Goal: Task Accomplishment & Management: Complete application form

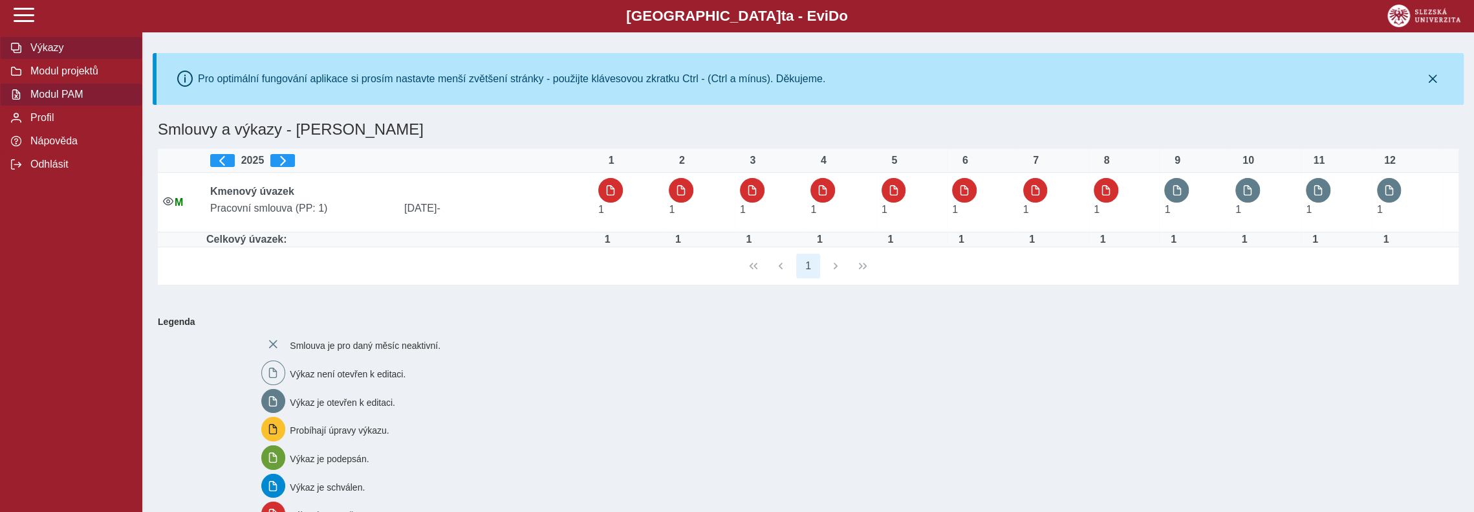
click at [76, 98] on span "Modul PAM" at bounding box center [79, 95] width 105 height 12
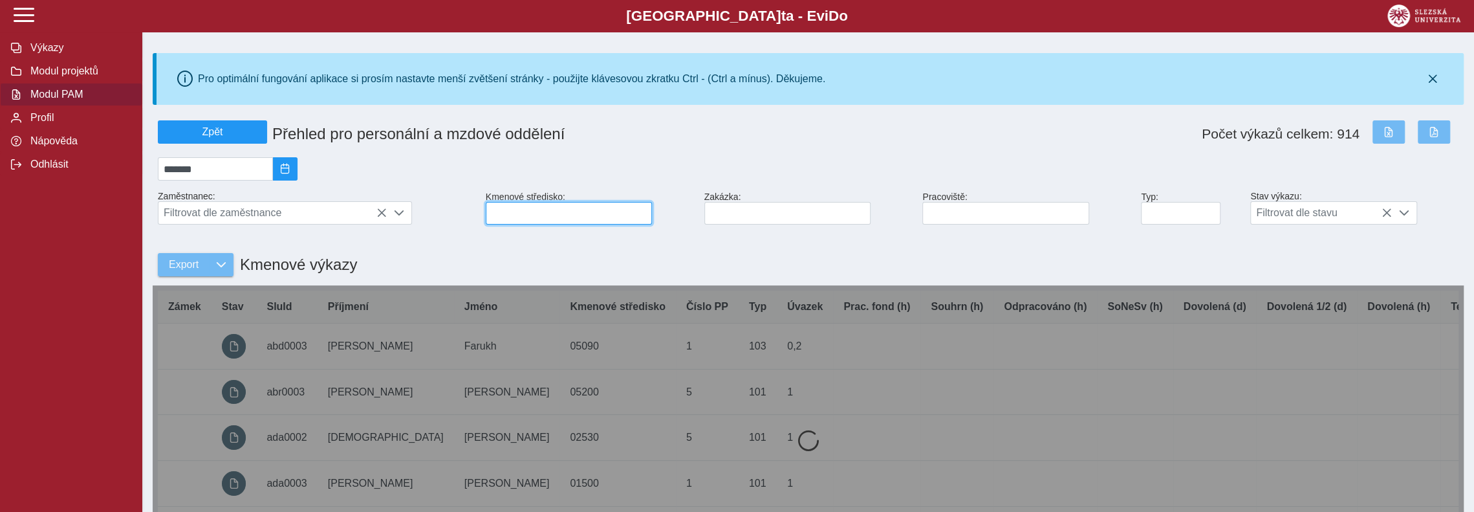
click at [543, 218] on input at bounding box center [569, 213] width 166 height 23
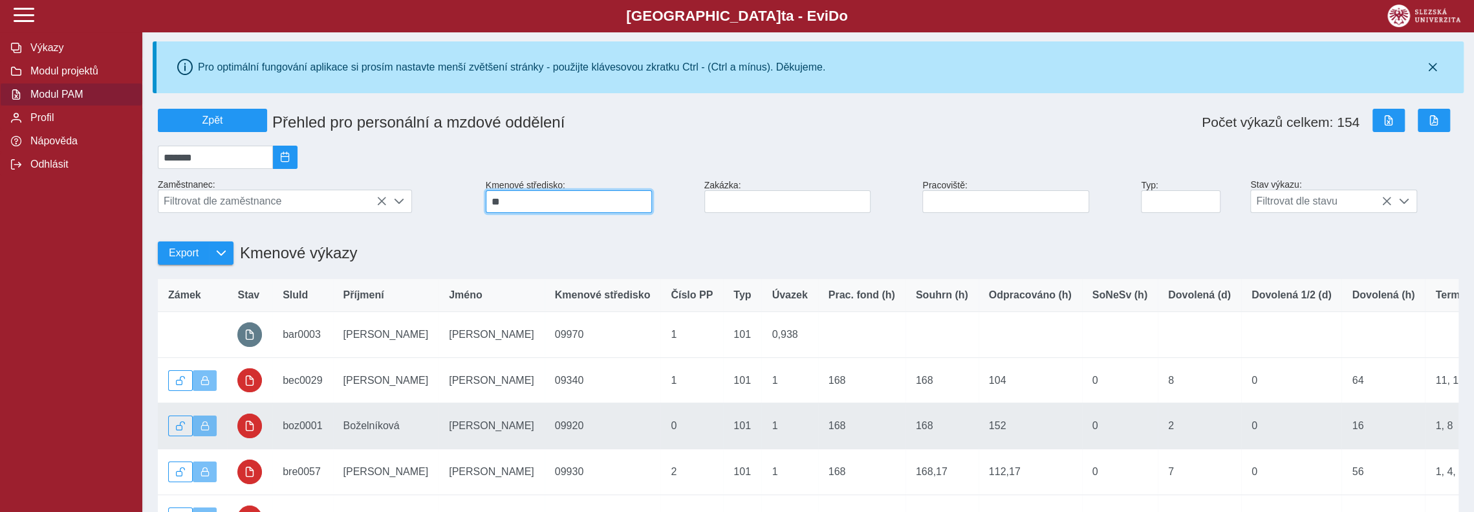
scroll to position [129, 0]
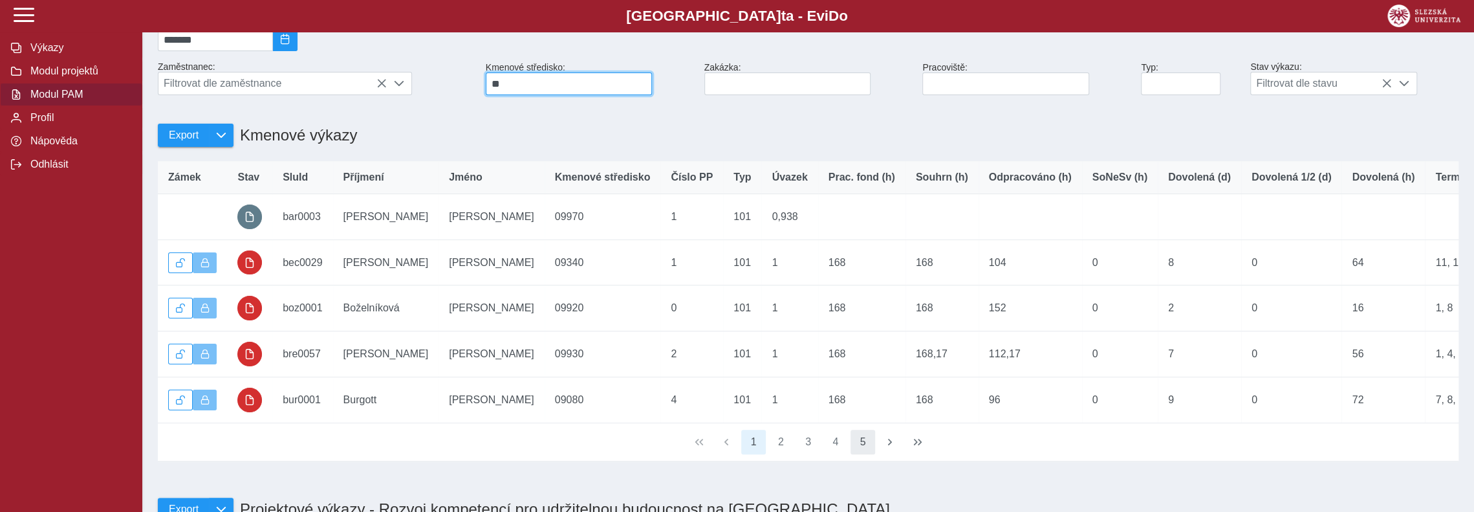
type input "**"
click at [860, 454] on button "5" at bounding box center [863, 441] width 25 height 25
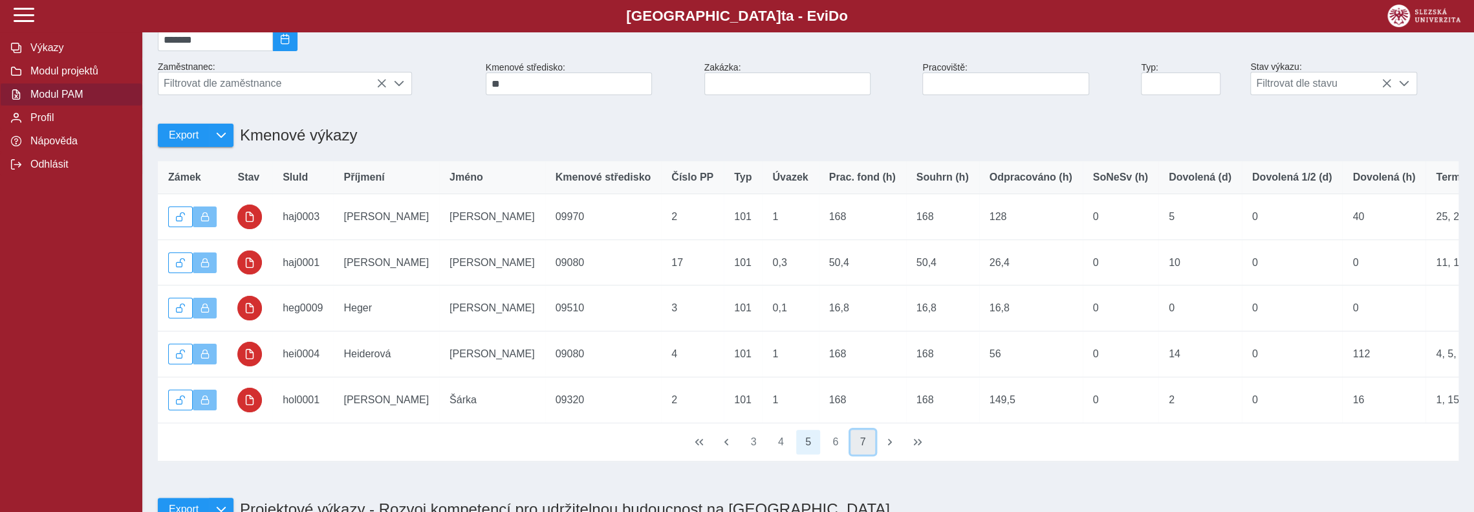
click at [859, 454] on button "7" at bounding box center [863, 441] width 25 height 25
click at [842, 454] on button "8" at bounding box center [835, 441] width 25 height 25
click at [842, 454] on button "9" at bounding box center [835, 441] width 25 height 25
click at [867, 454] on button "11" at bounding box center [863, 441] width 25 height 25
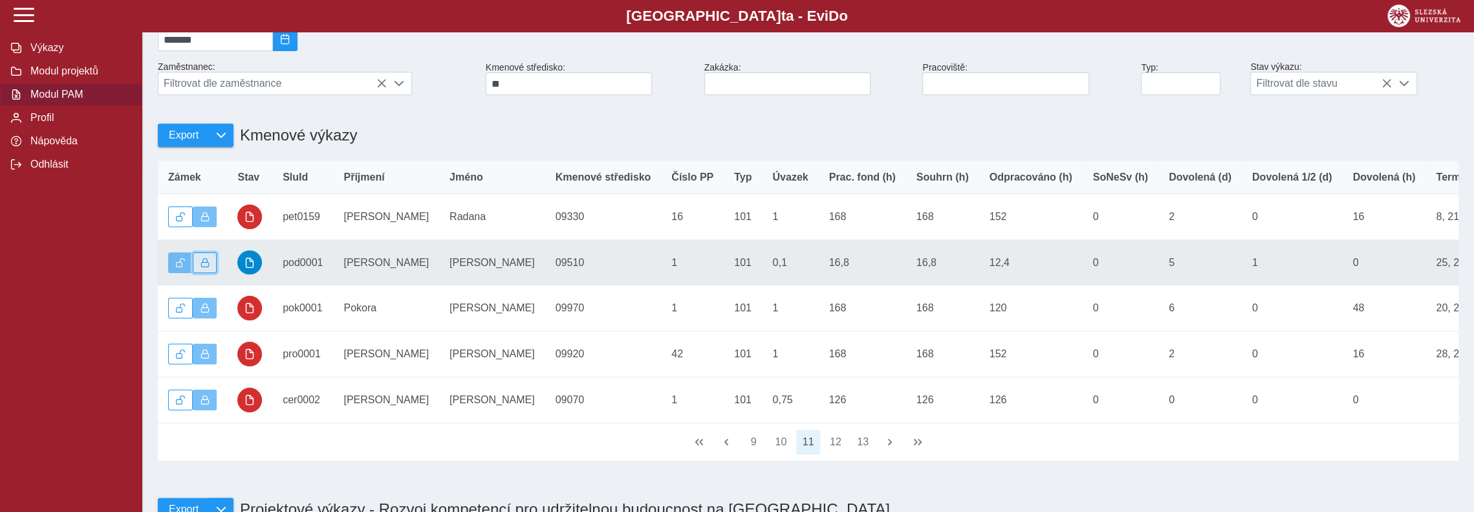
click at [208, 265] on span "button" at bounding box center [205, 262] width 9 height 9
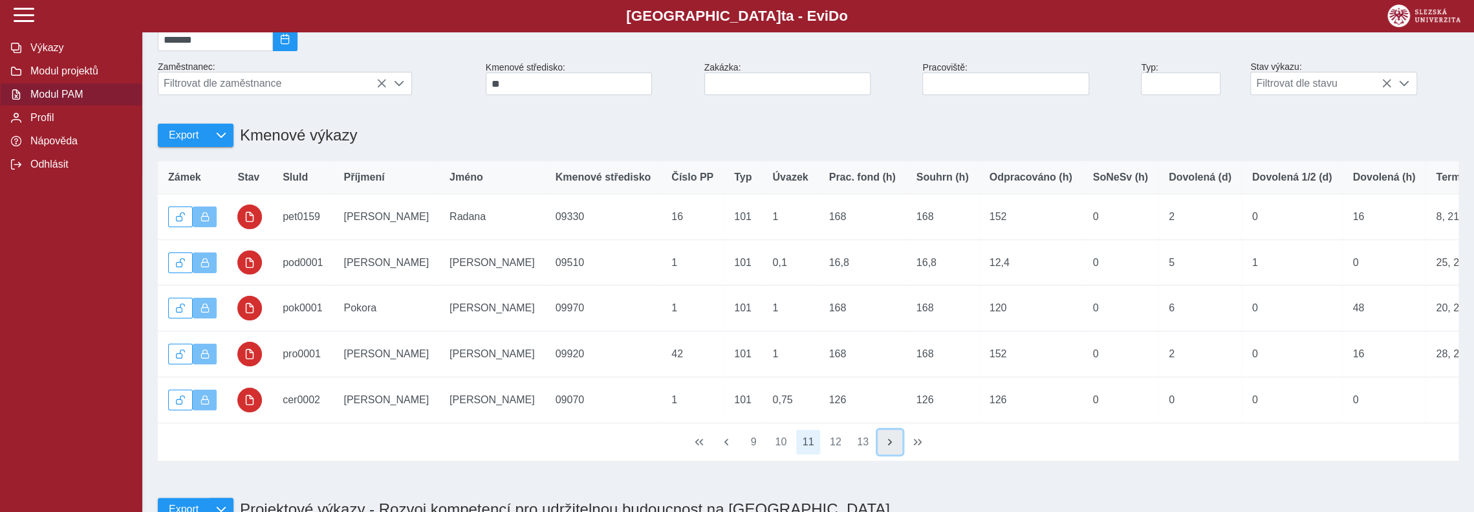
click at [888, 447] on span "button" at bounding box center [890, 442] width 10 height 10
click at [725, 447] on span "button" at bounding box center [726, 442] width 10 height 10
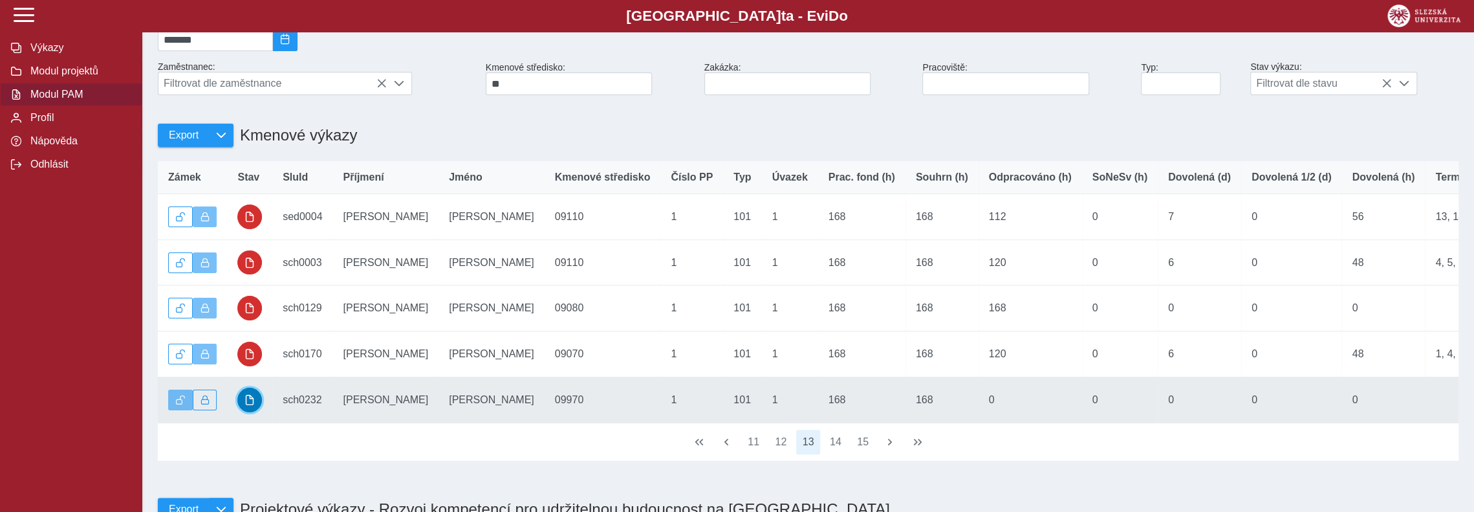
click at [254, 405] on span "button" at bounding box center [249, 400] width 10 height 10
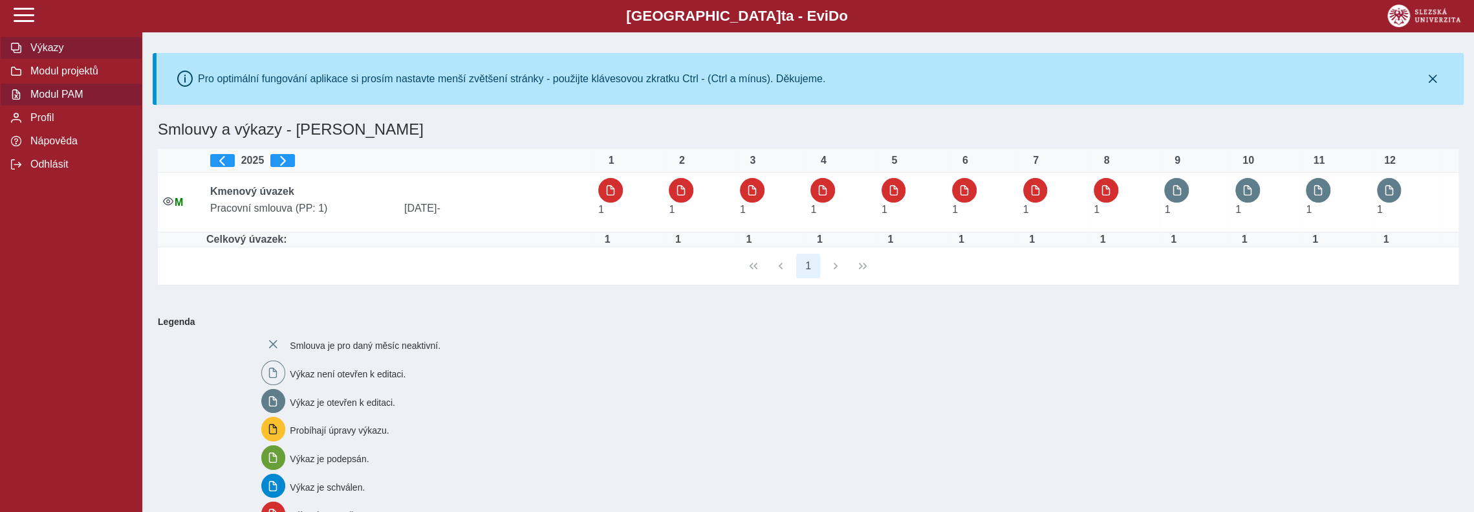
click at [57, 98] on span "Modul PAM" at bounding box center [79, 95] width 105 height 12
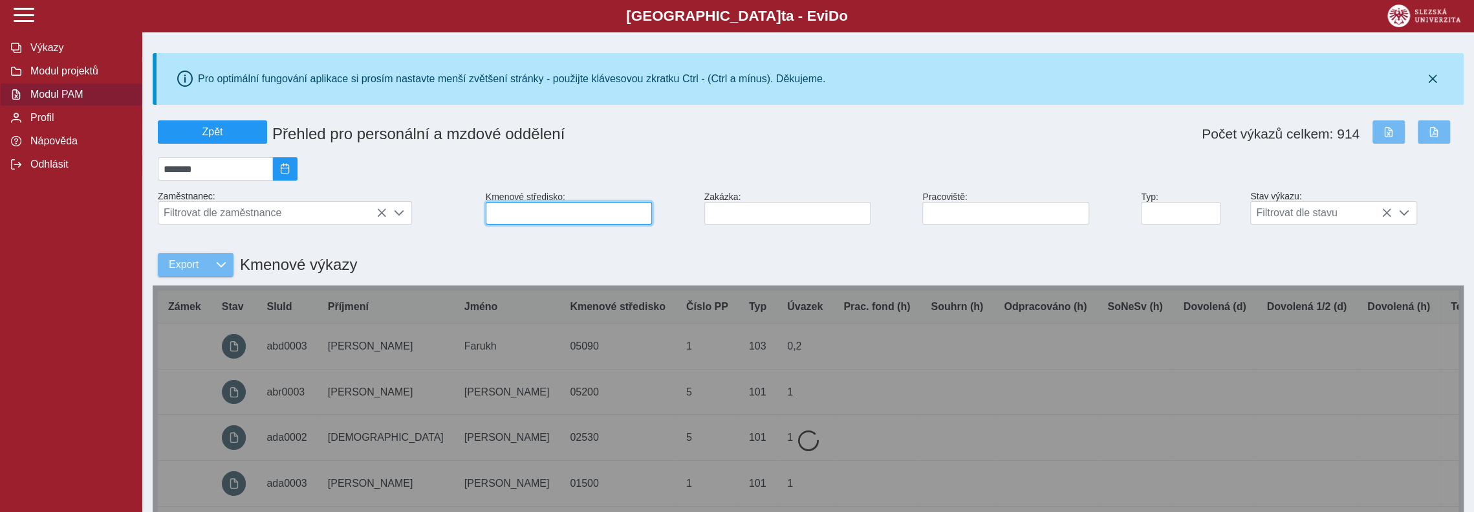
drag, startPoint x: 504, startPoint y: 212, endPoint x: 486, endPoint y: 217, distance: 18.7
click at [503, 213] on input at bounding box center [569, 213] width 166 height 23
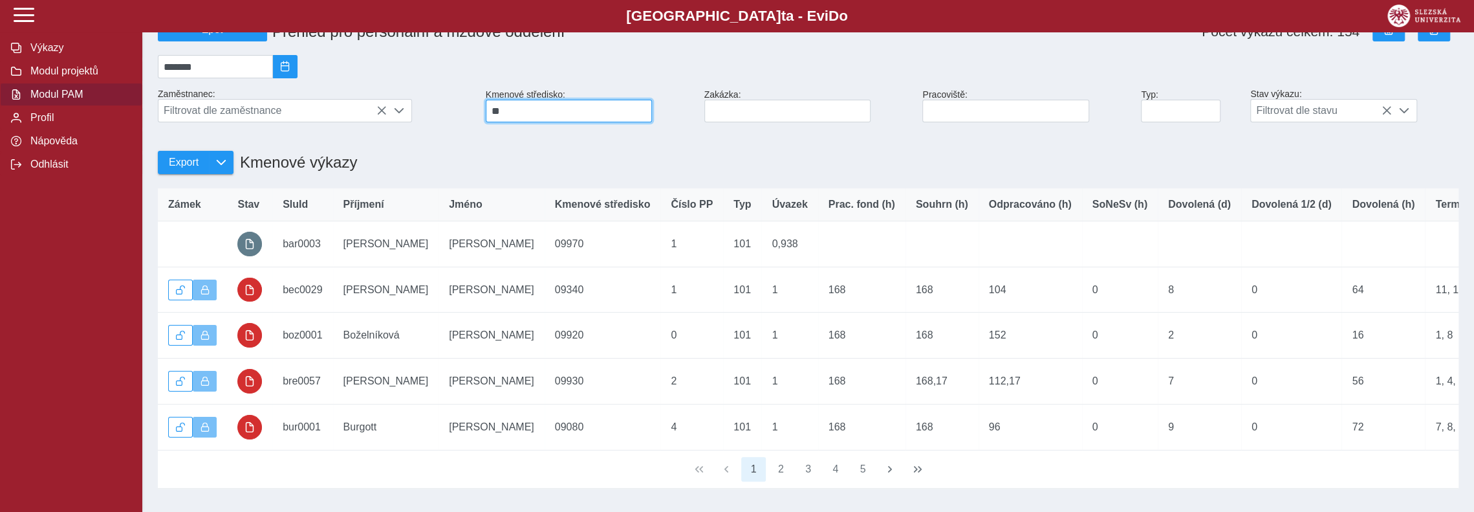
scroll to position [259, 0]
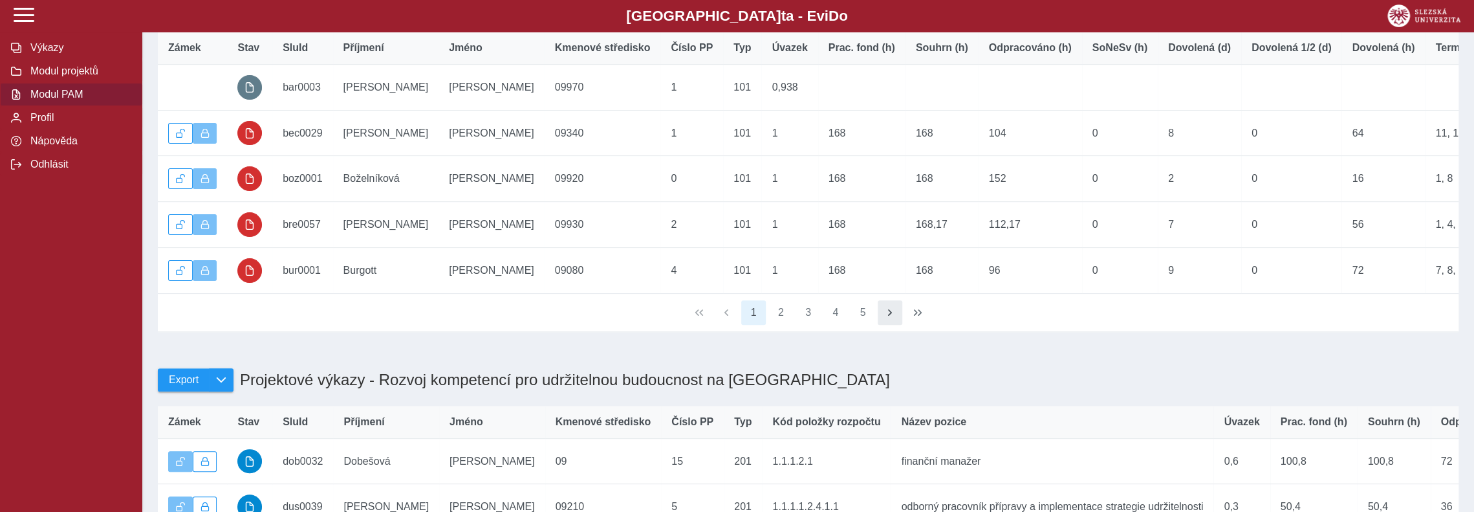
type input "**"
click at [889, 318] on span "button" at bounding box center [890, 312] width 10 height 10
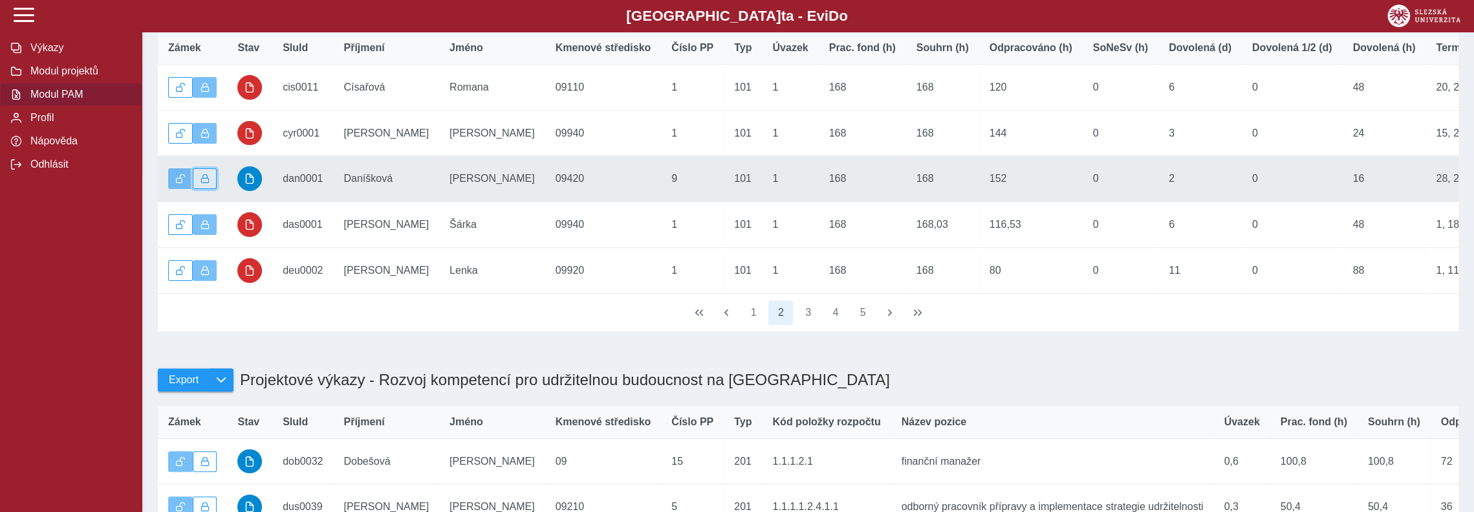
click at [202, 183] on span "button" at bounding box center [205, 178] width 9 height 9
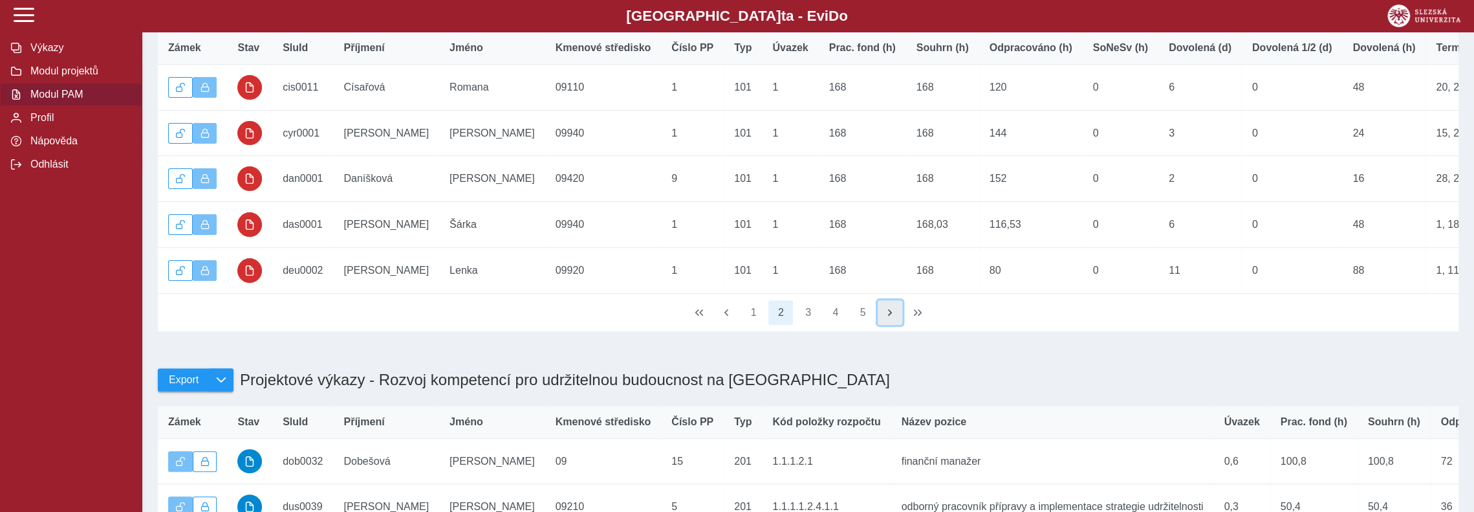
click at [889, 318] on span "button" at bounding box center [890, 312] width 10 height 10
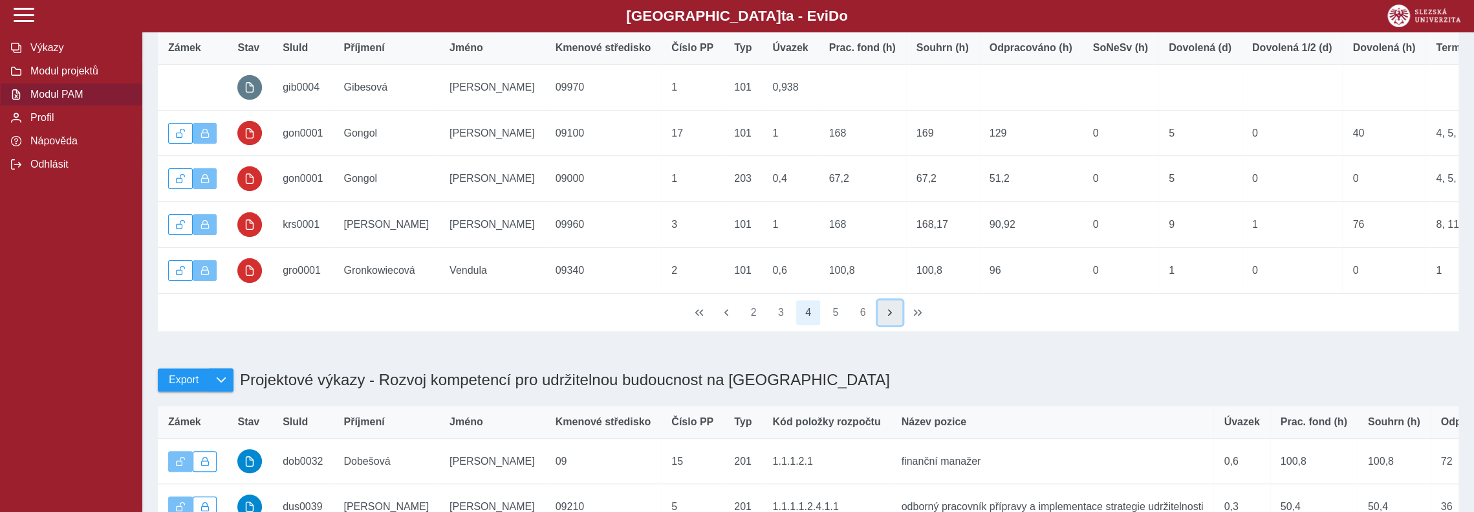
click at [889, 318] on span "button" at bounding box center [890, 312] width 10 height 10
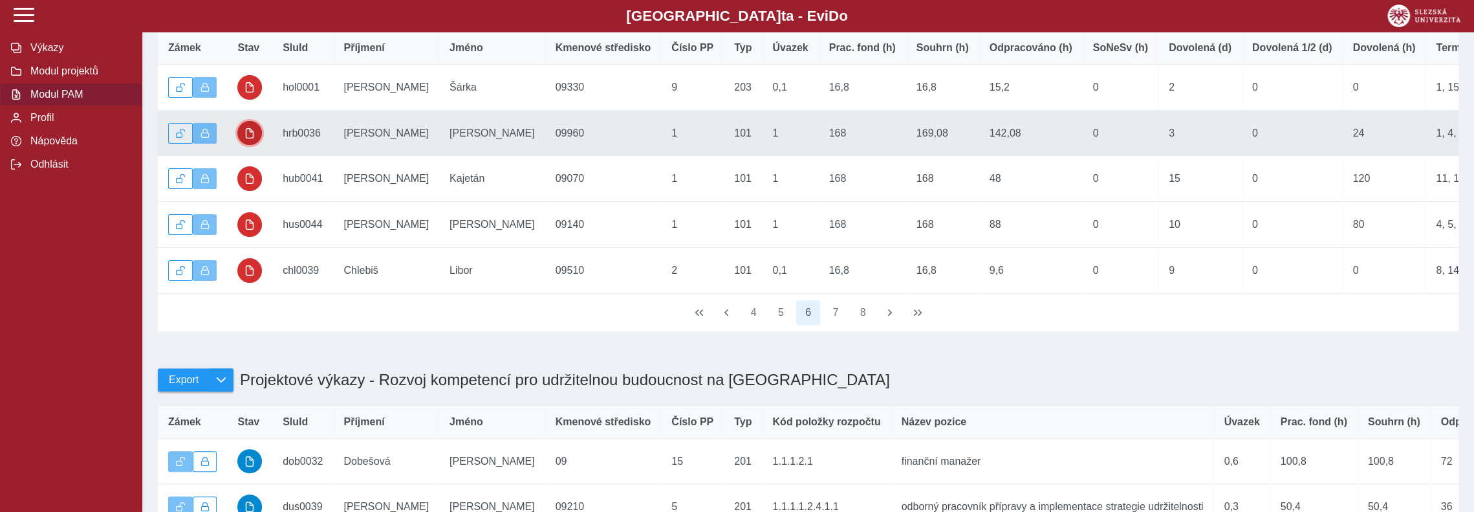
click at [255, 138] on button "button" at bounding box center [249, 133] width 25 height 25
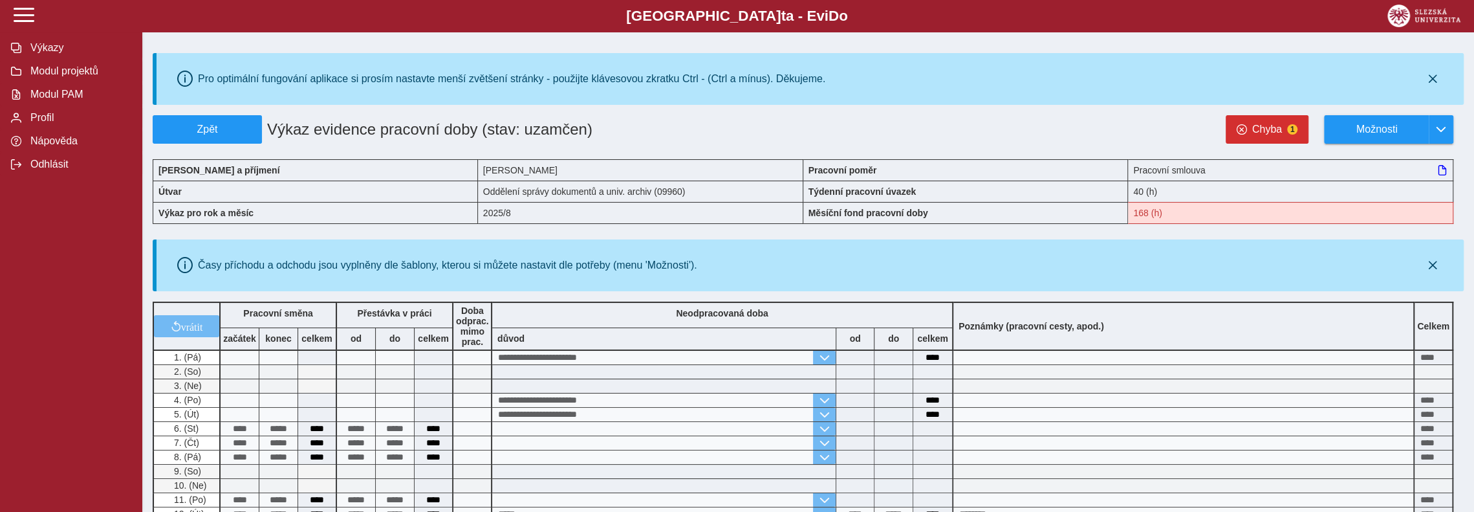
scroll to position [194, 0]
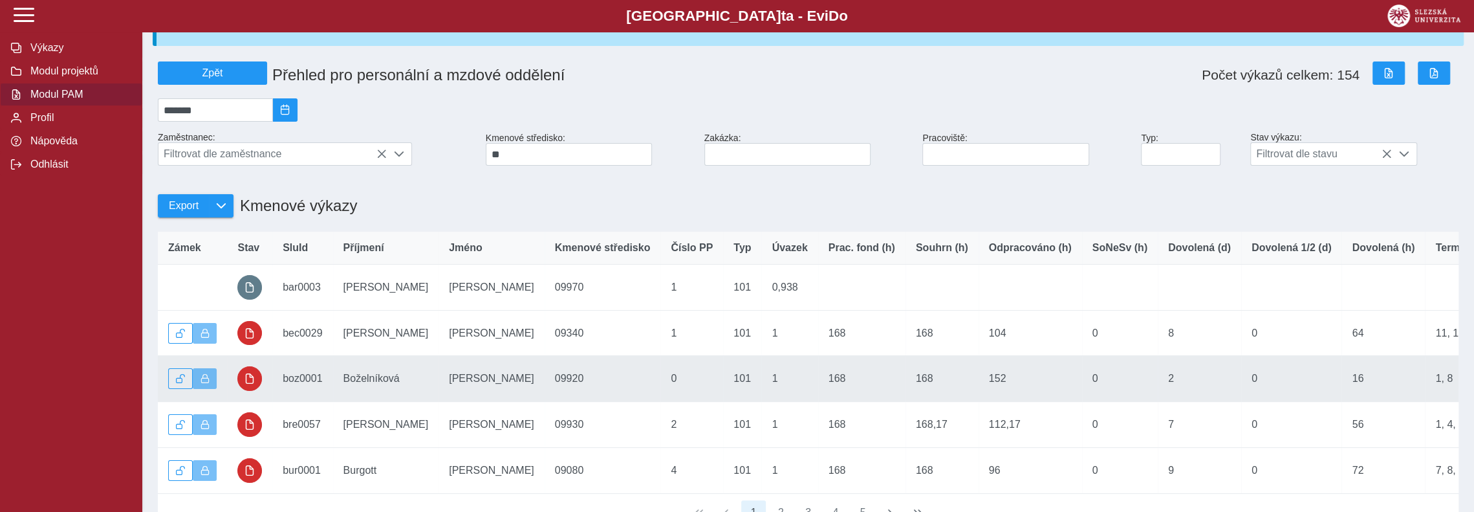
scroll to position [194, 0]
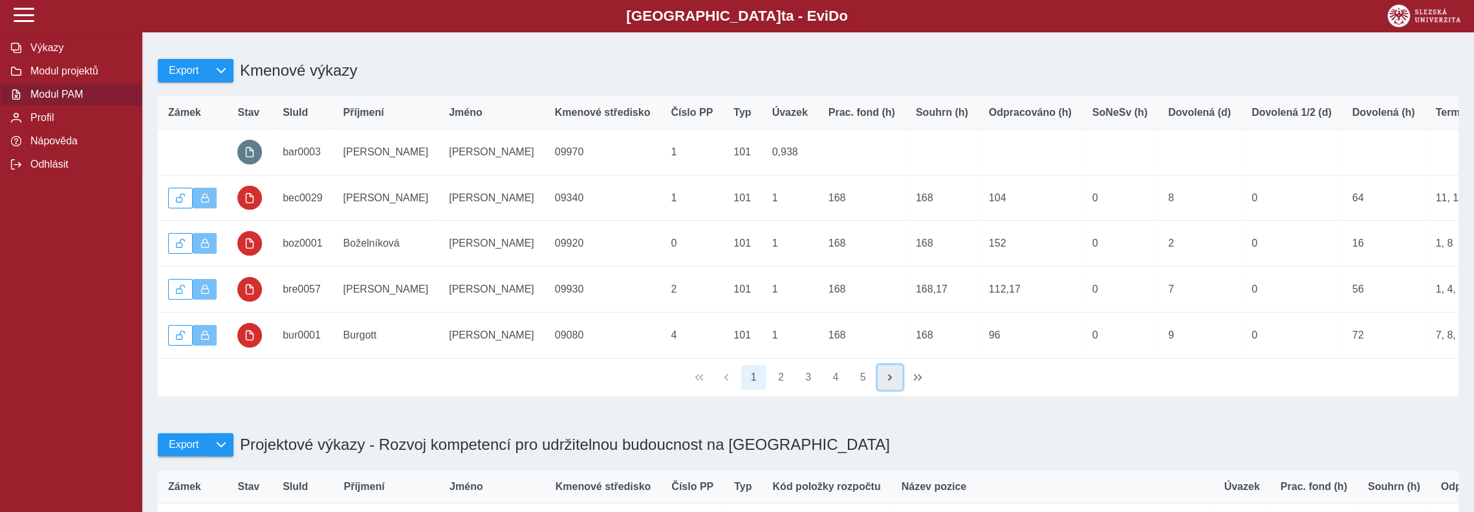
click at [893, 382] on span "button" at bounding box center [890, 377] width 10 height 10
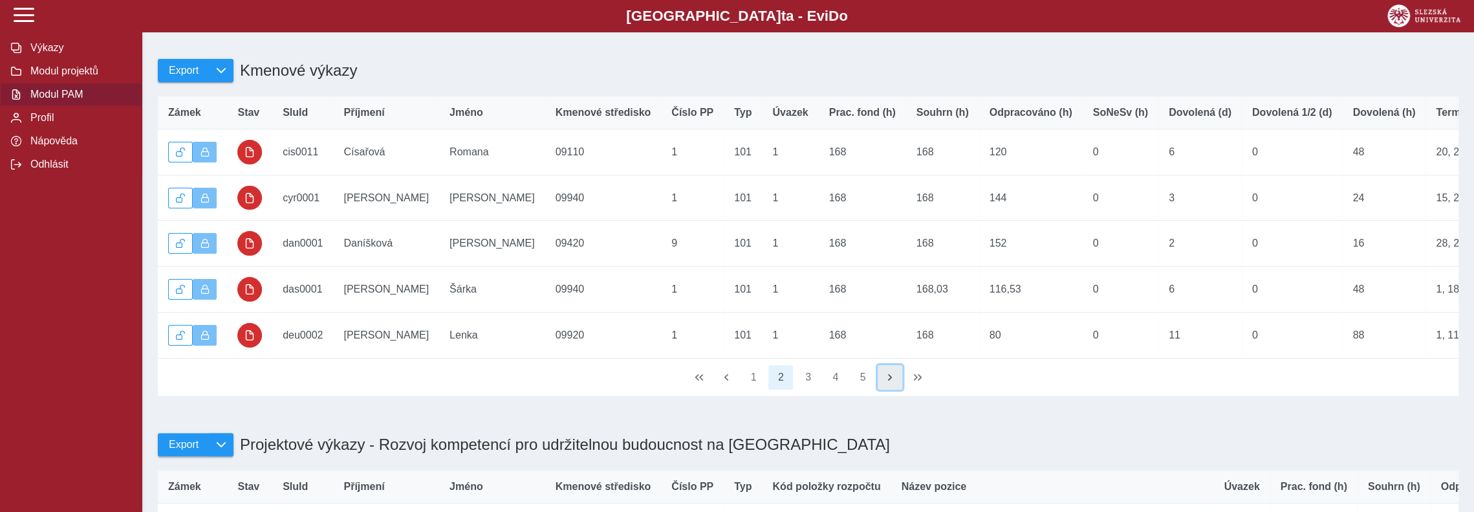
click at [893, 382] on span "button" at bounding box center [890, 377] width 10 height 10
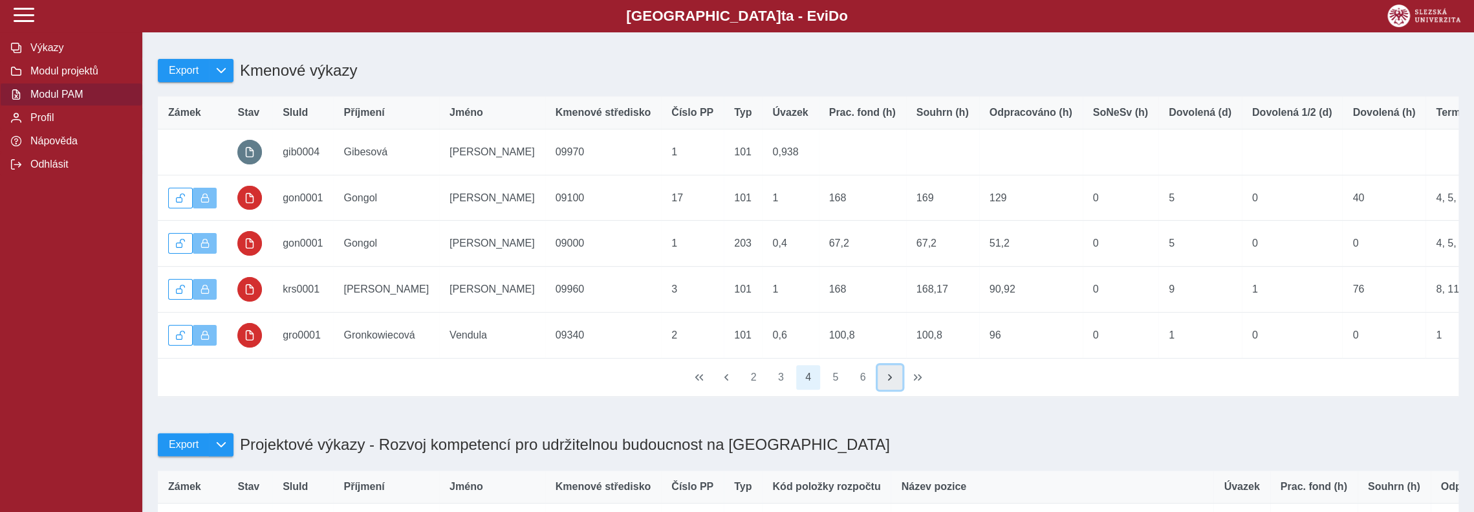
click at [893, 382] on span "button" at bounding box center [890, 377] width 10 height 10
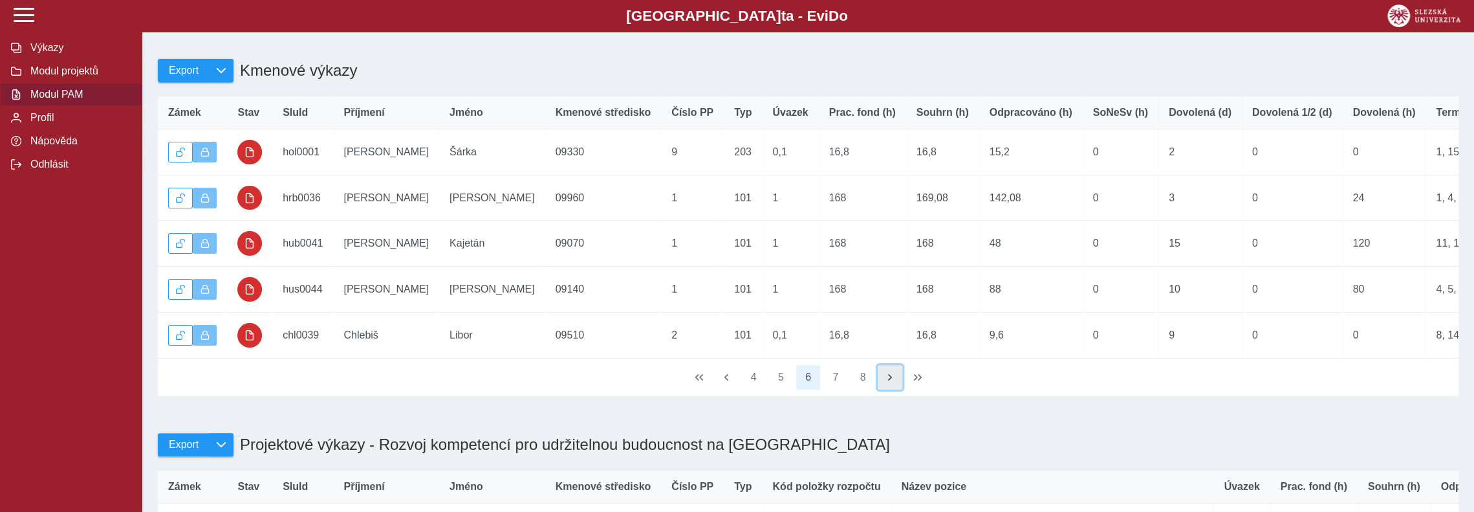
click at [893, 382] on span "button" at bounding box center [890, 377] width 10 height 10
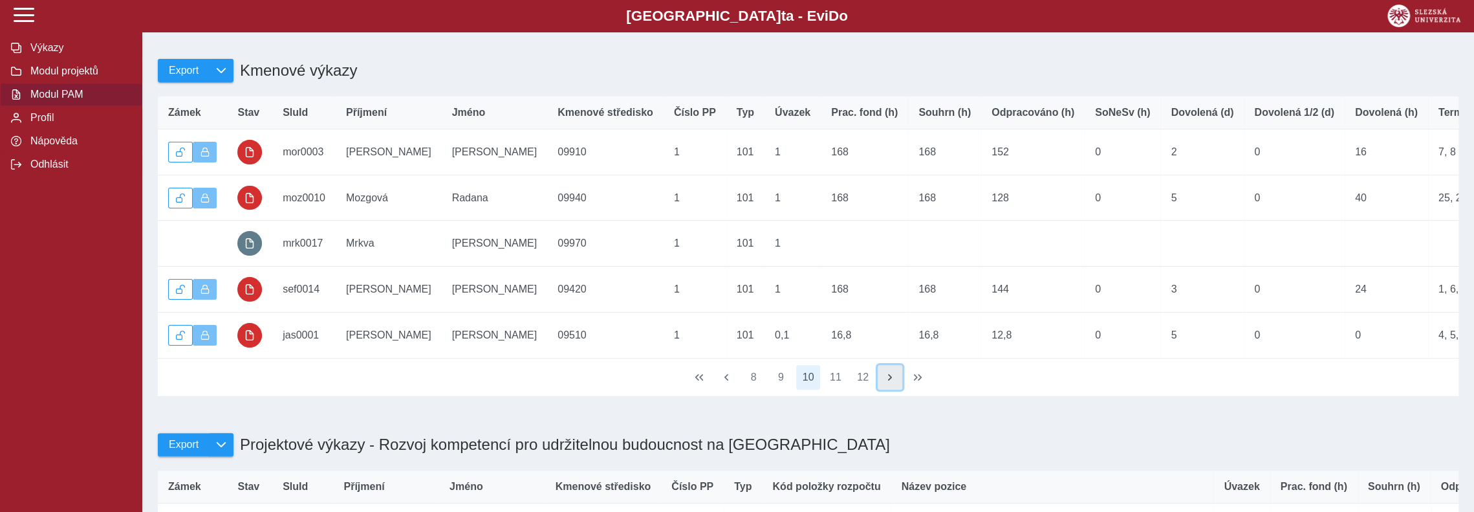
click at [893, 382] on span "button" at bounding box center [890, 377] width 10 height 10
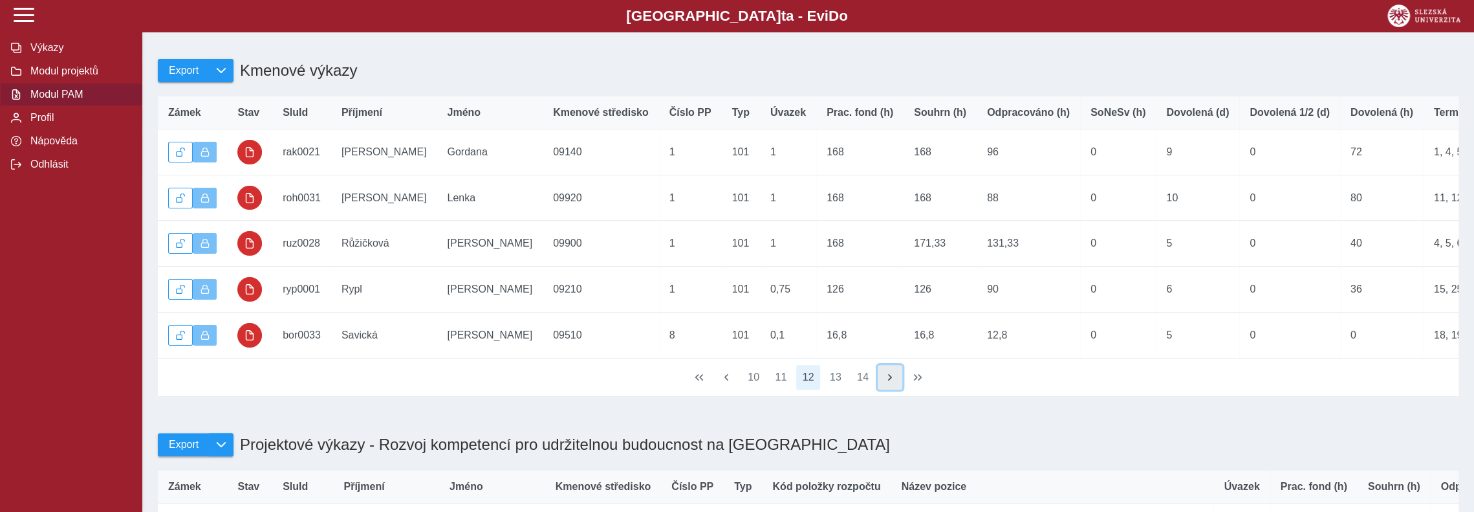
click at [893, 382] on span "button" at bounding box center [890, 377] width 10 height 10
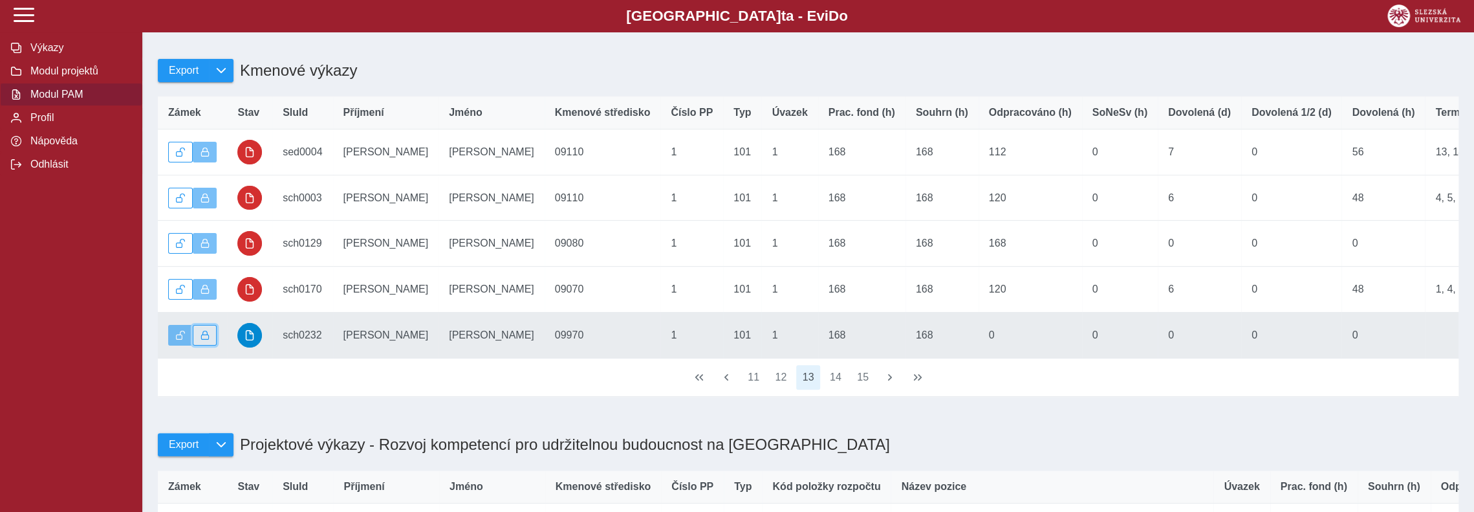
click at [215, 341] on button "button" at bounding box center [205, 335] width 25 height 21
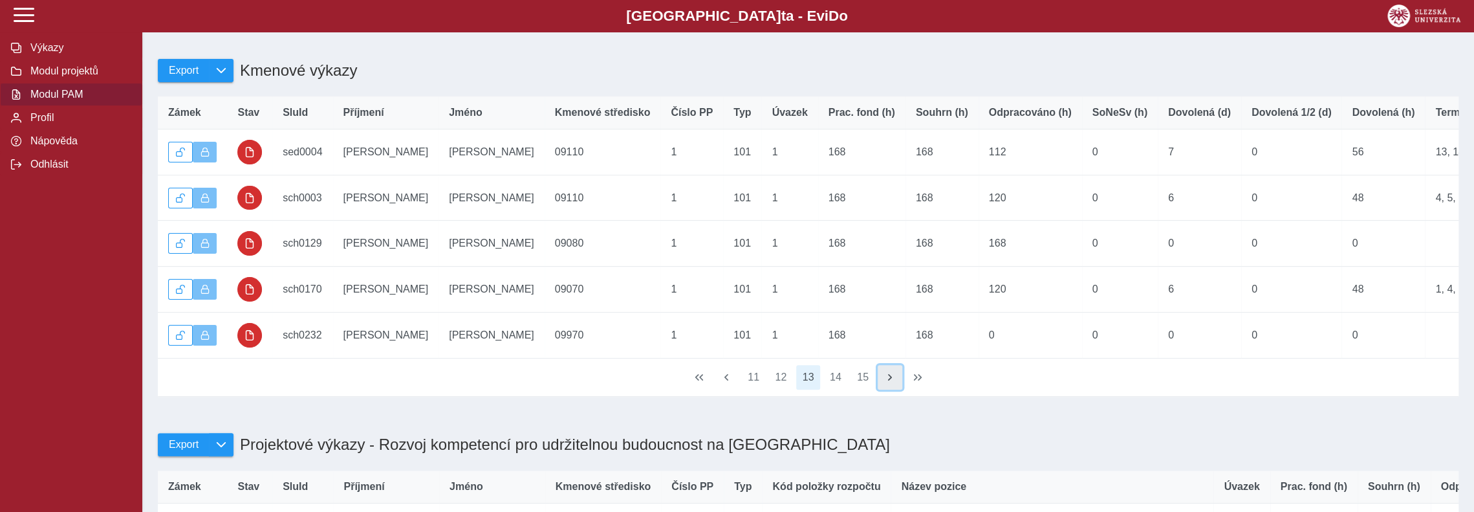
click at [885, 382] on span "button" at bounding box center [890, 377] width 10 height 10
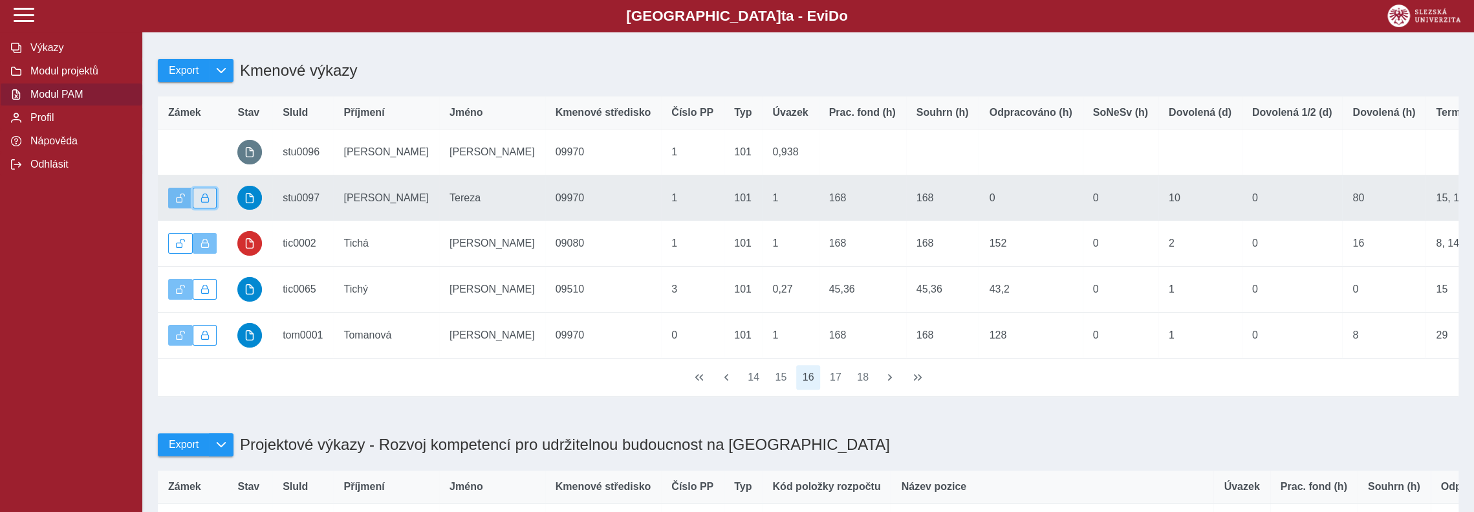
click at [203, 202] on span "button" at bounding box center [205, 197] width 9 height 9
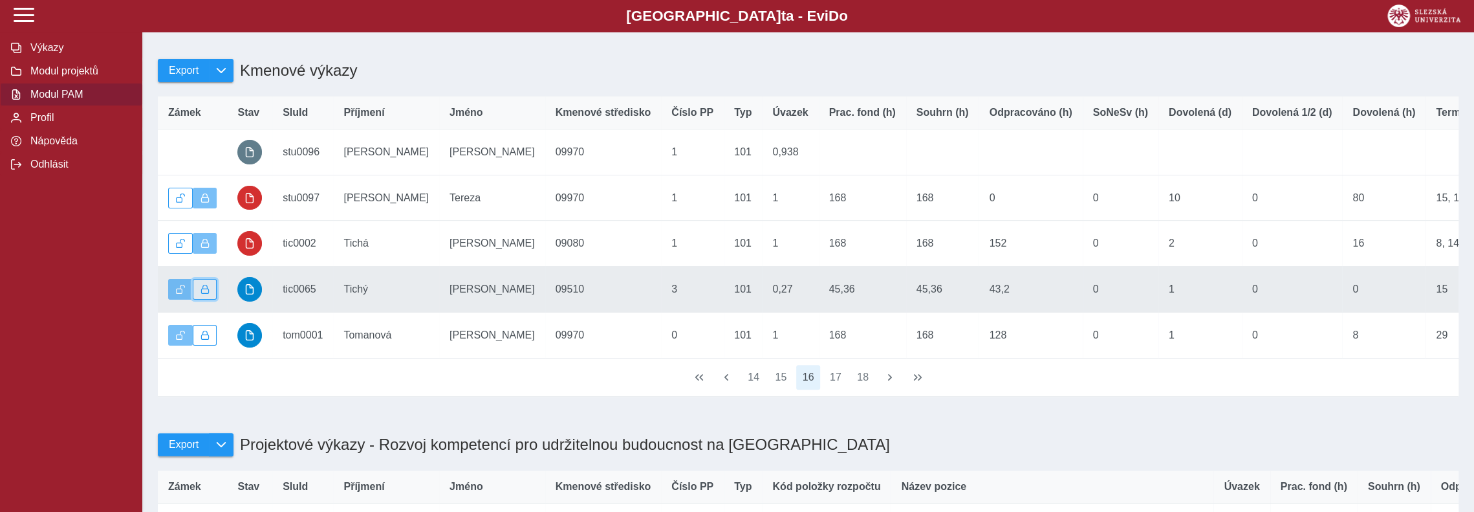
click at [204, 294] on span "button" at bounding box center [205, 289] width 9 height 9
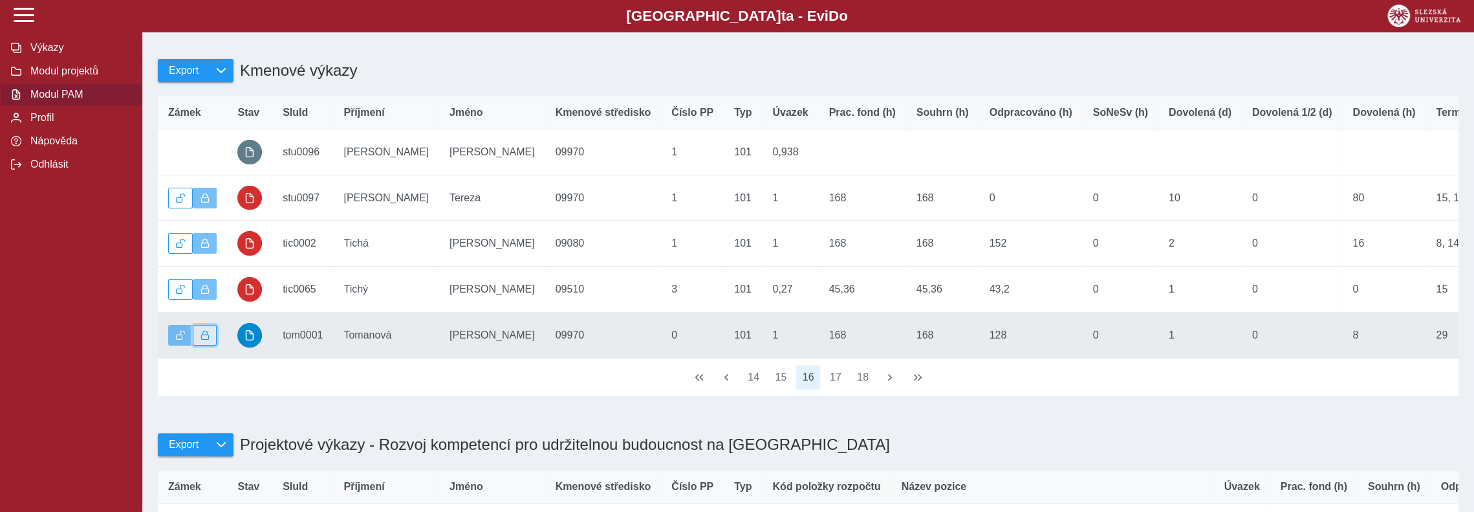
click at [205, 340] on span "button" at bounding box center [205, 335] width 9 height 9
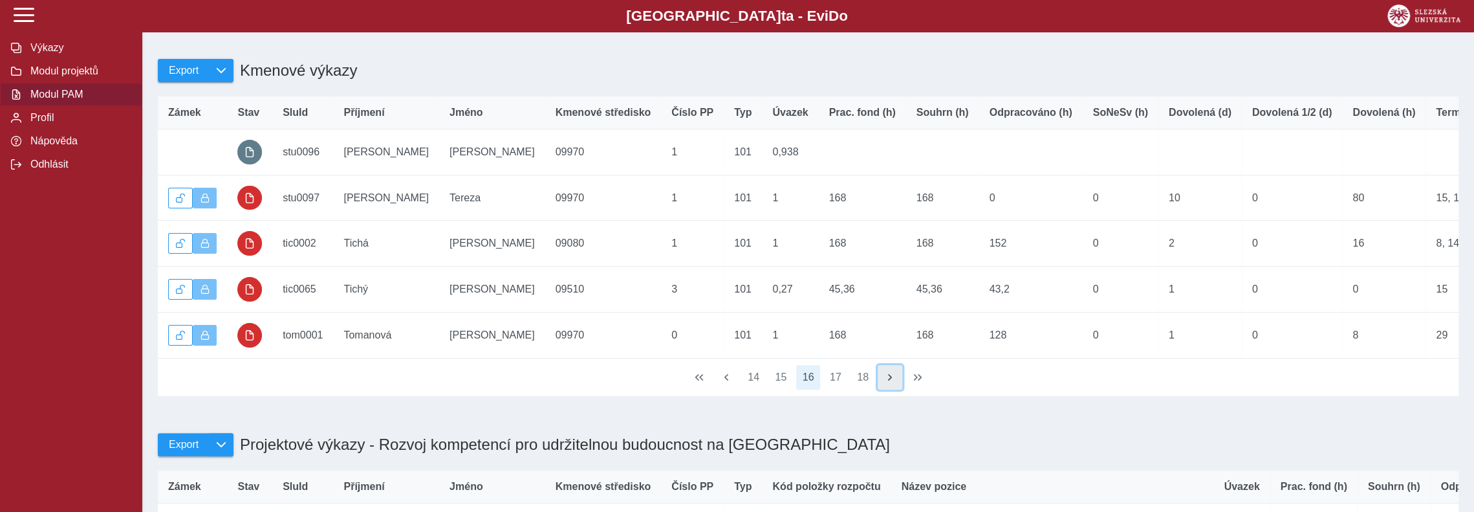
click at [893, 382] on span "button" at bounding box center [890, 377] width 10 height 10
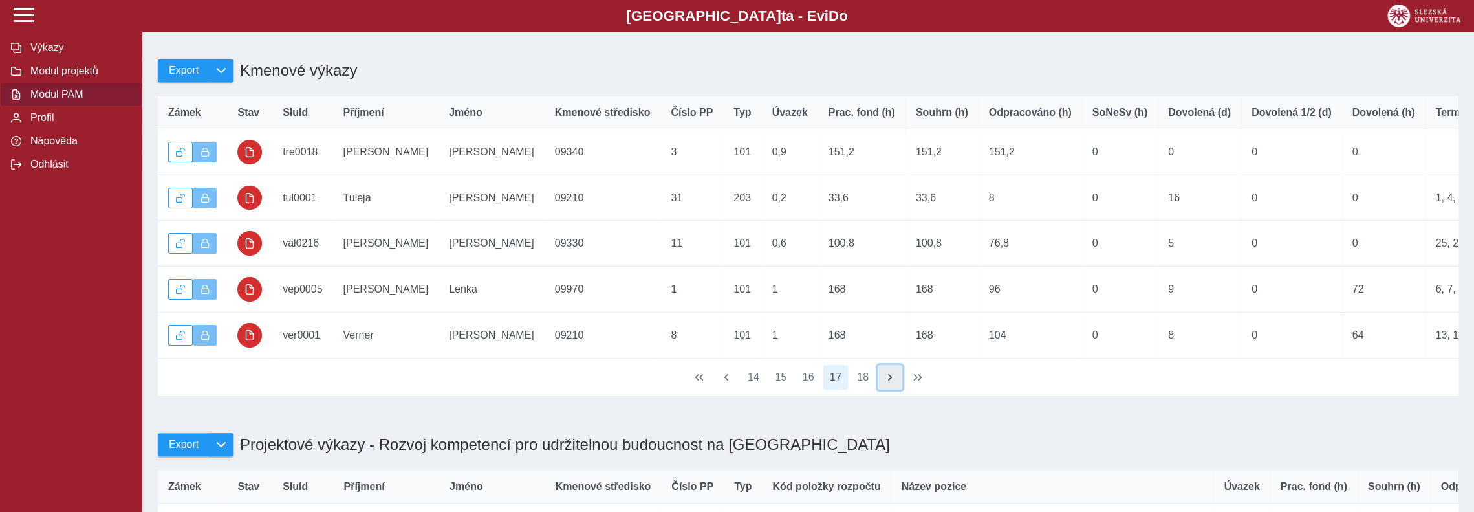
click at [893, 382] on span "button" at bounding box center [890, 377] width 10 height 10
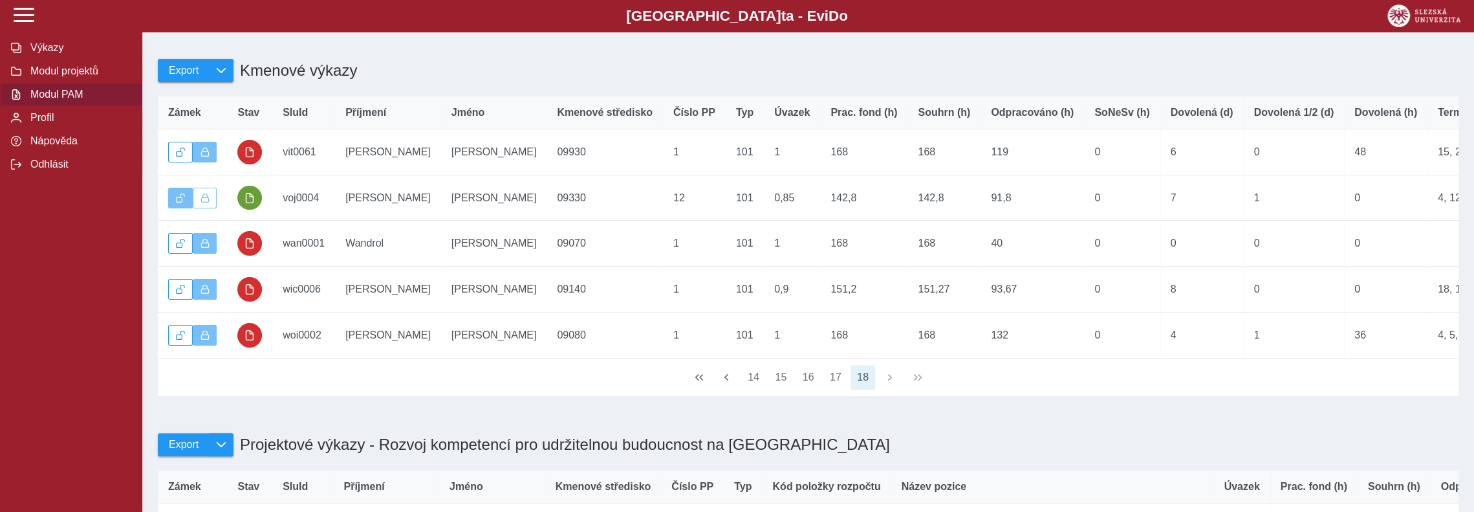
click at [893, 394] on div "14 15 16 17 18" at bounding box center [808, 377] width 1301 height 38
click at [730, 382] on span "button" at bounding box center [726, 377] width 10 height 10
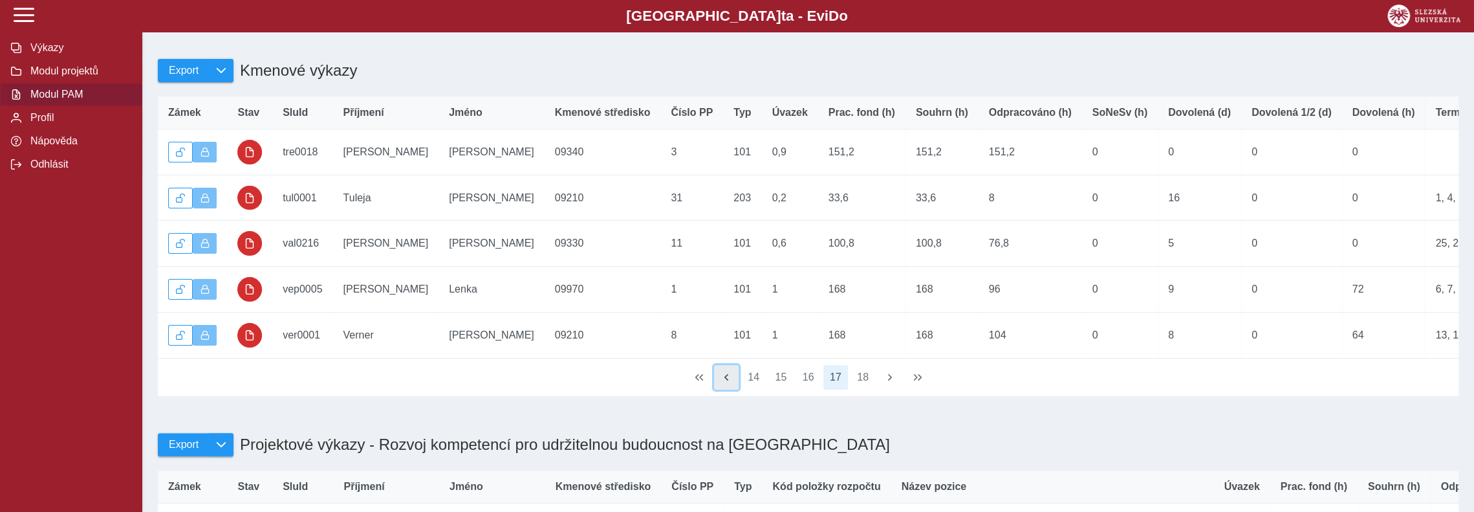
click at [730, 382] on span "button" at bounding box center [726, 377] width 10 height 10
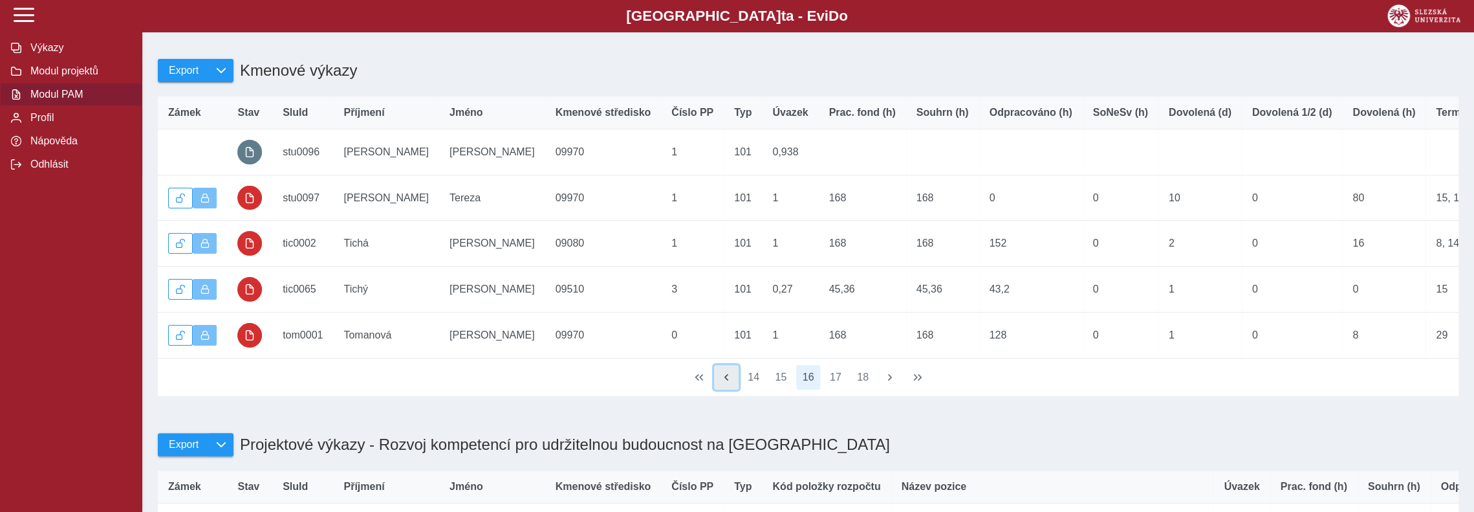
click at [730, 382] on span "button" at bounding box center [726, 377] width 10 height 10
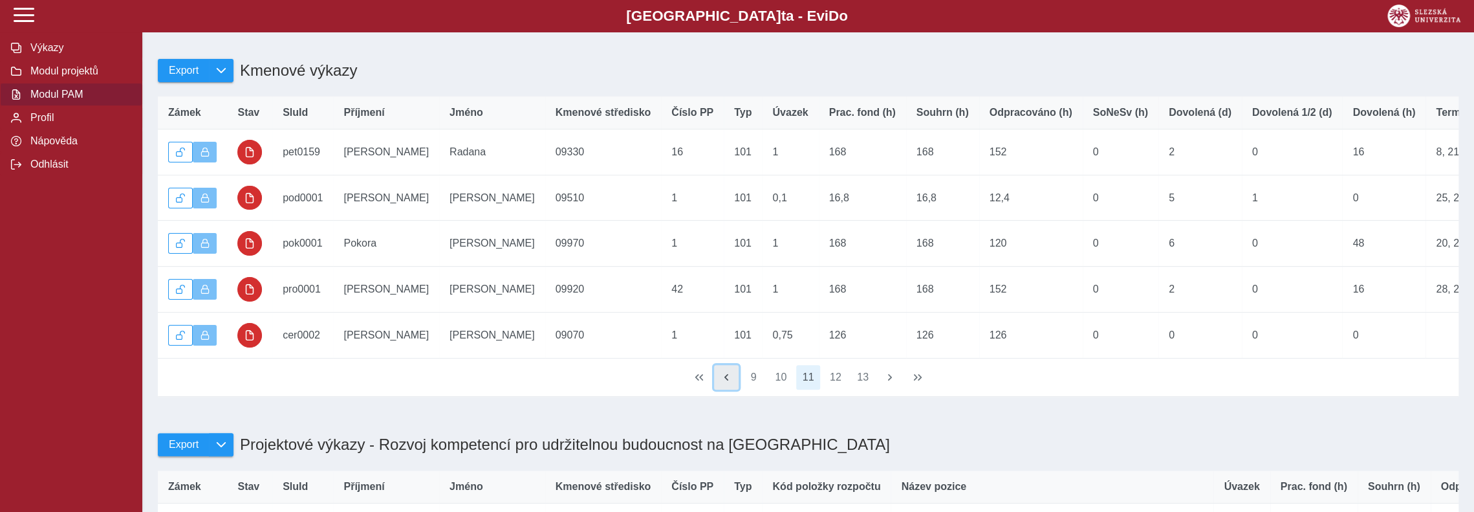
click at [730, 382] on span "button" at bounding box center [726, 377] width 10 height 10
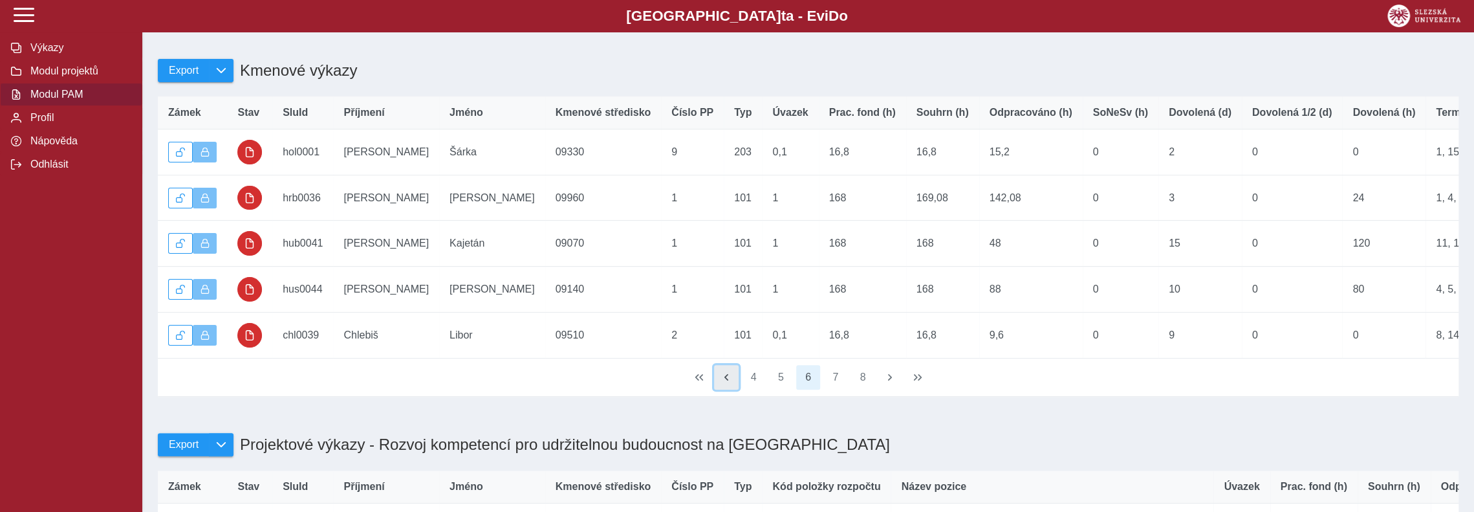
click at [730, 382] on span "button" at bounding box center [726, 377] width 10 height 10
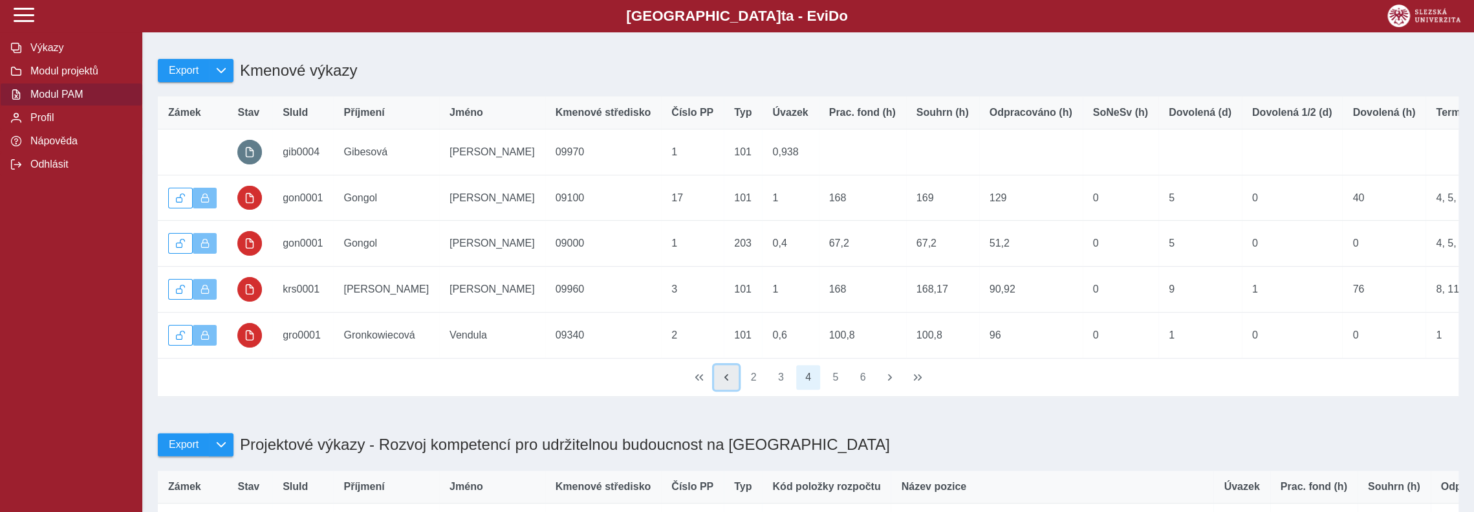
click at [730, 382] on span "button" at bounding box center [726, 377] width 10 height 10
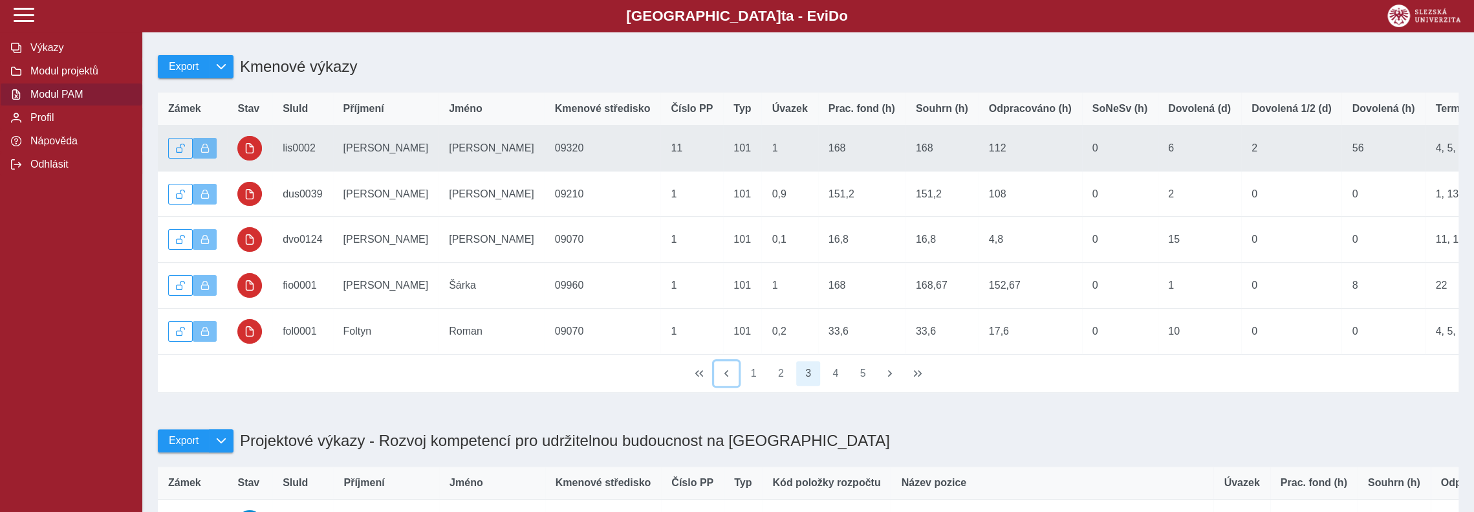
scroll to position [0, 0]
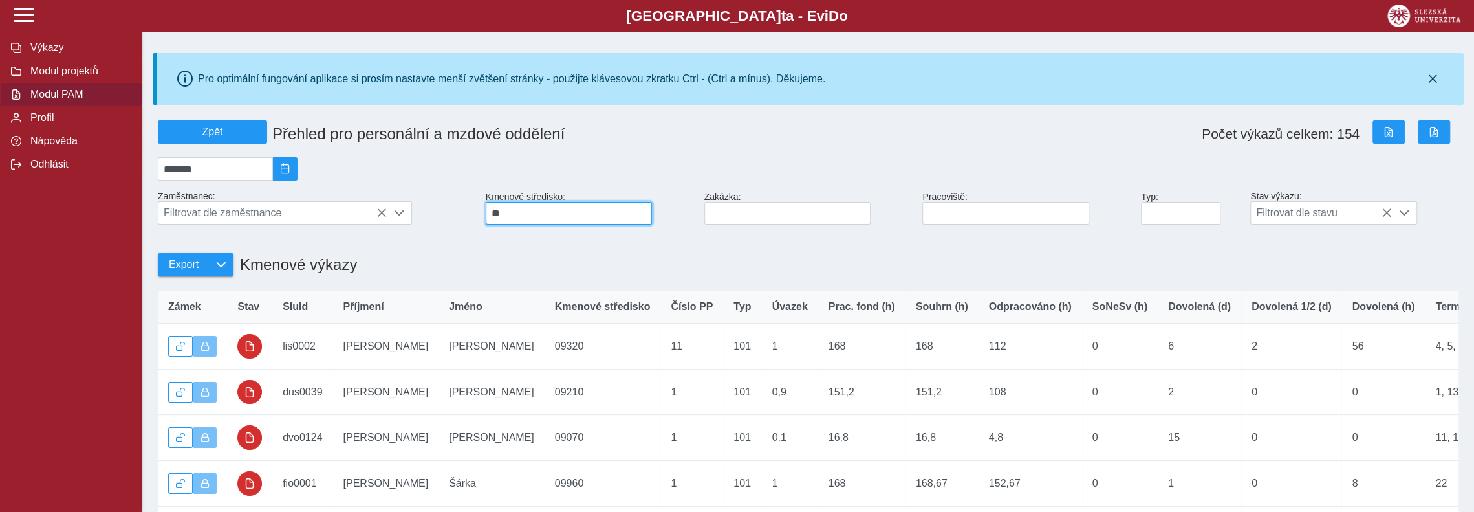
click at [547, 219] on input "**" at bounding box center [569, 213] width 166 height 23
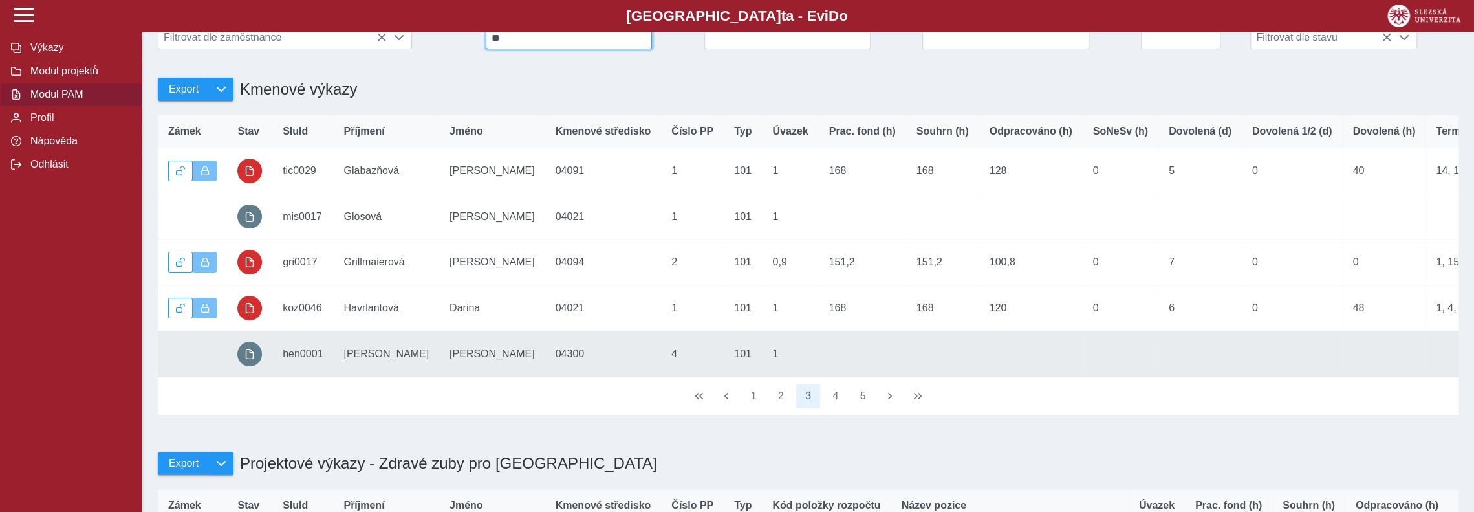
scroll to position [129, 0]
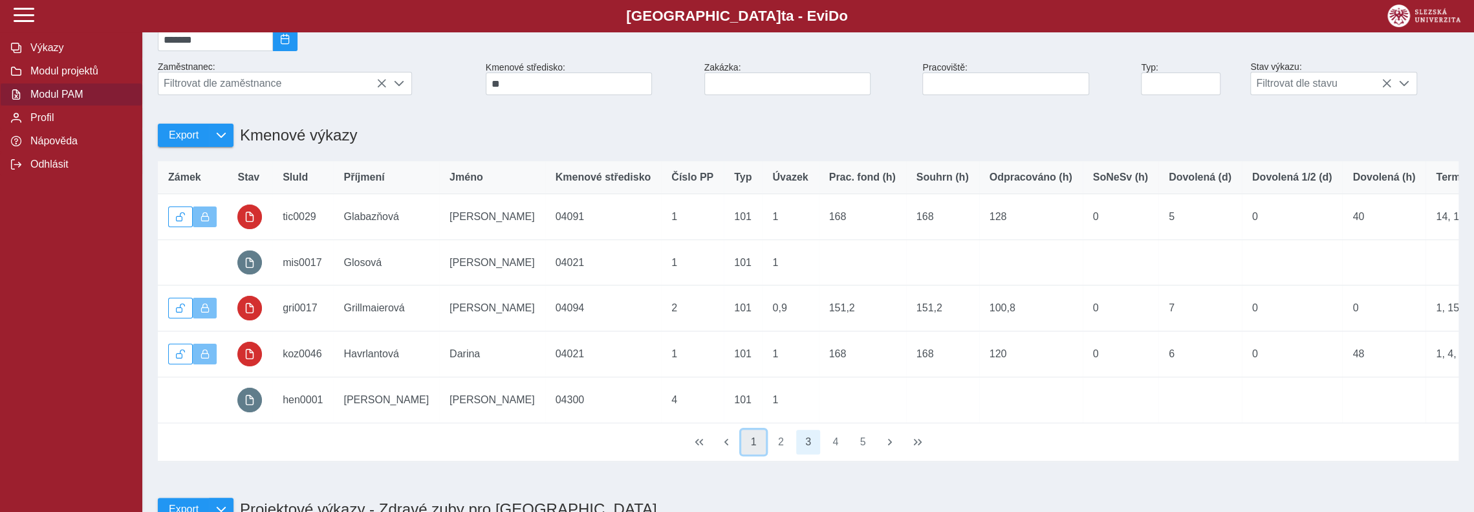
click at [753, 454] on button "1" at bounding box center [753, 441] width 25 height 25
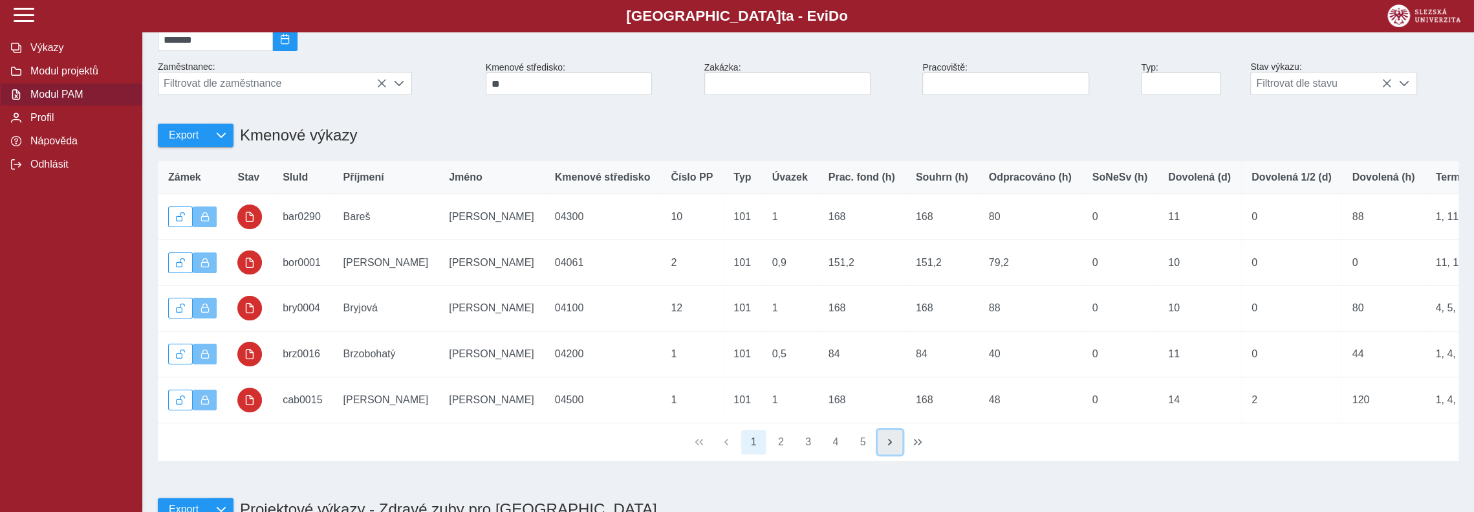
click at [892, 447] on span "button" at bounding box center [890, 442] width 10 height 10
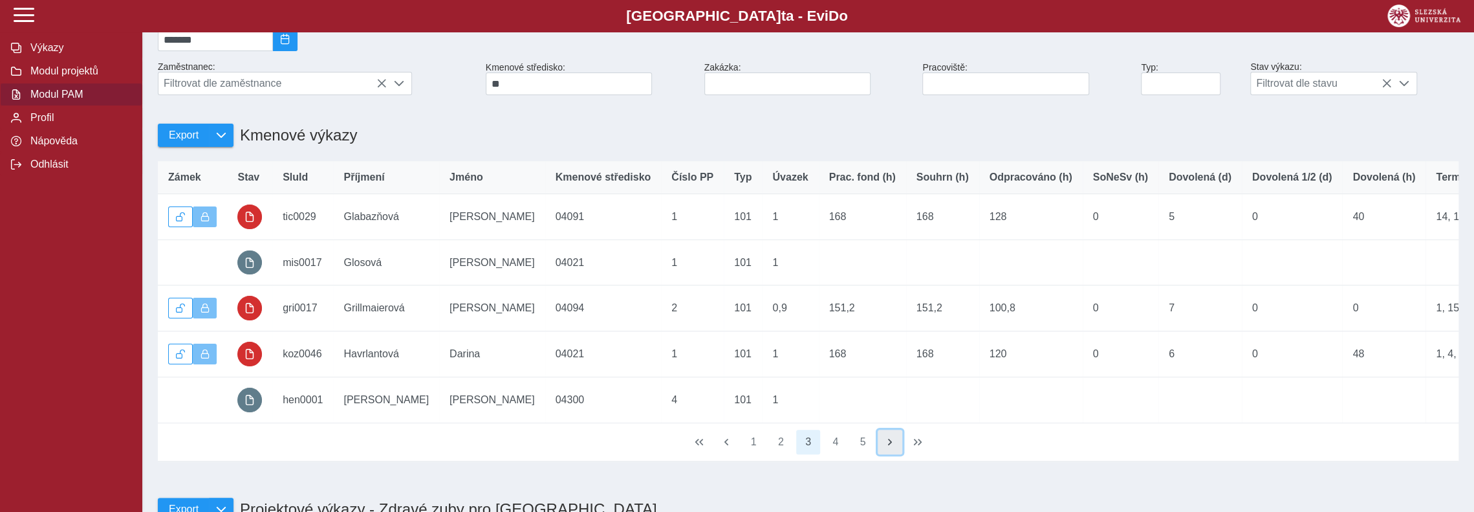
click at [892, 447] on span "button" at bounding box center [890, 442] width 10 height 10
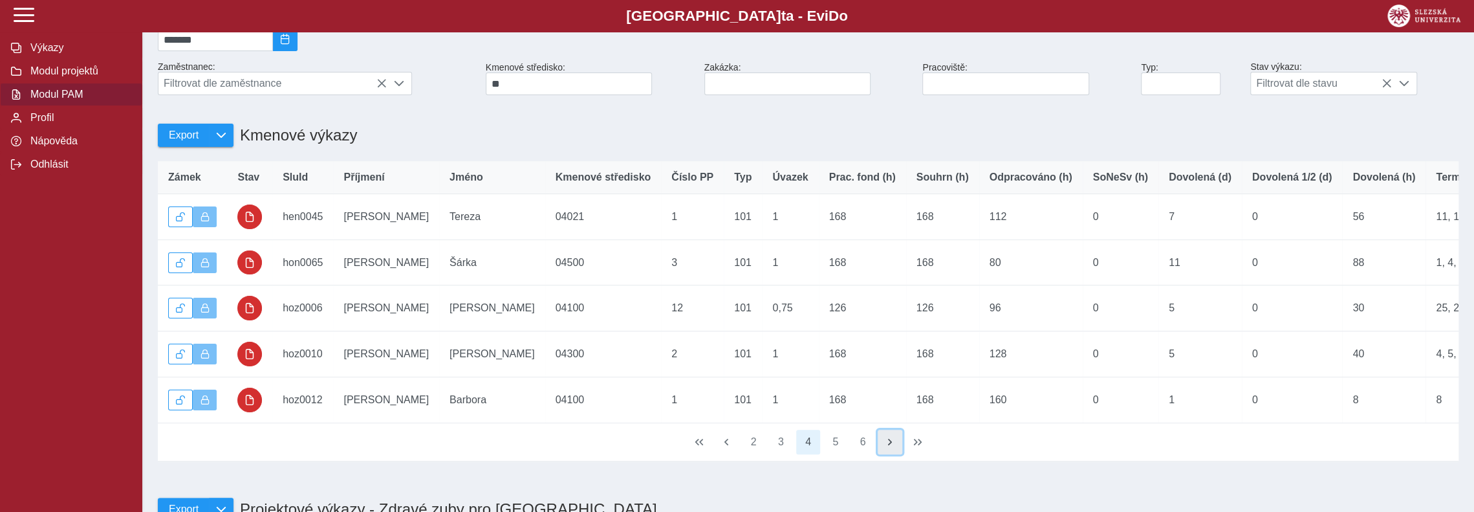
click at [892, 447] on span "button" at bounding box center [890, 442] width 10 height 10
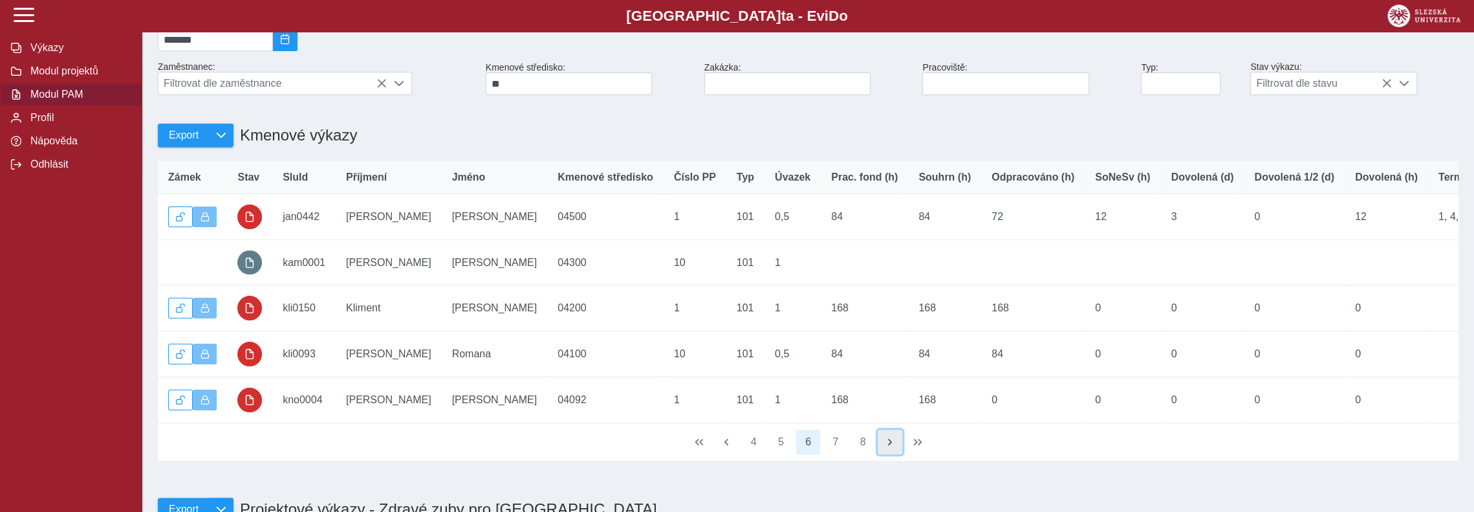
click at [892, 447] on span "button" at bounding box center [890, 442] width 10 height 10
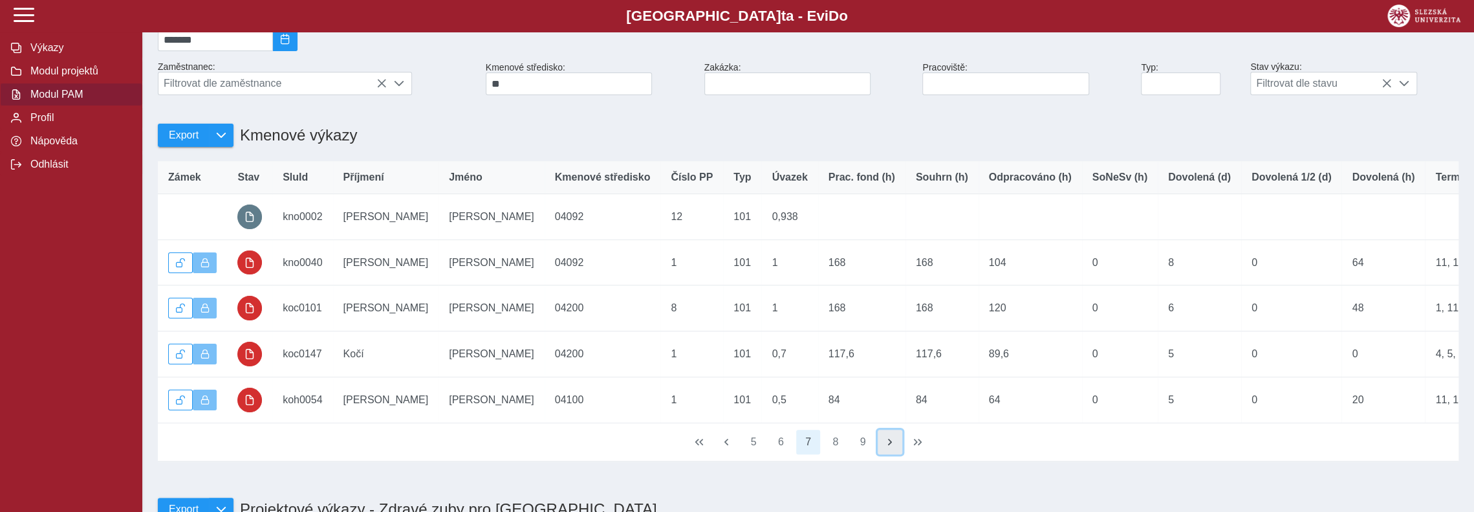
click at [892, 447] on span "button" at bounding box center [890, 442] width 10 height 10
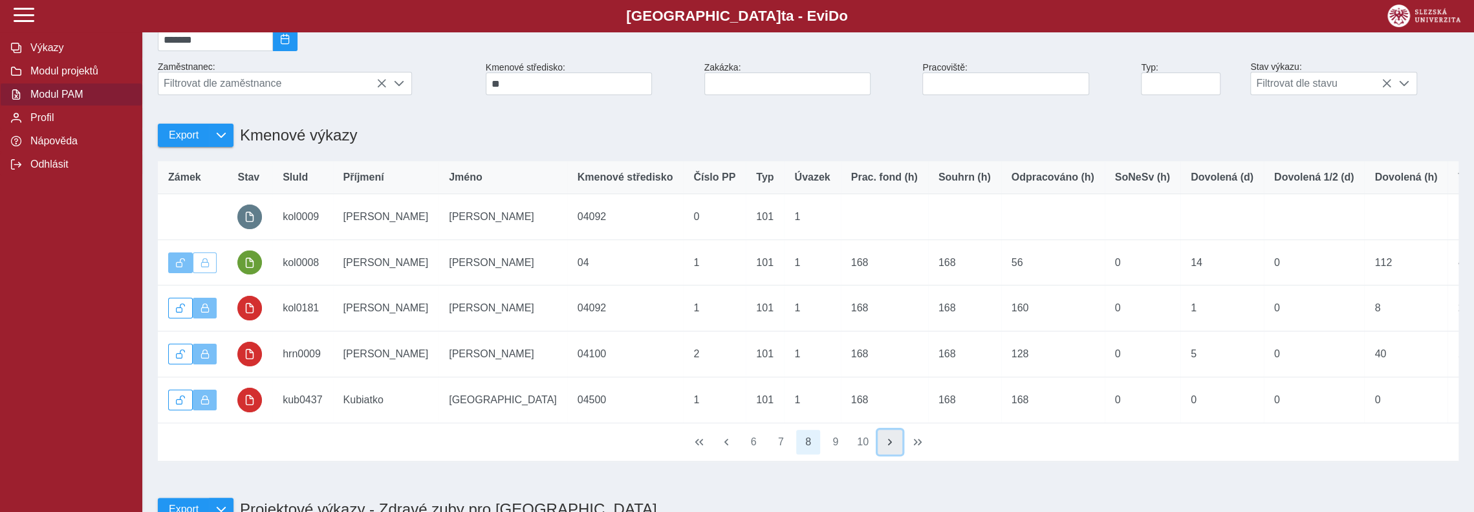
click at [892, 447] on span "button" at bounding box center [890, 442] width 10 height 10
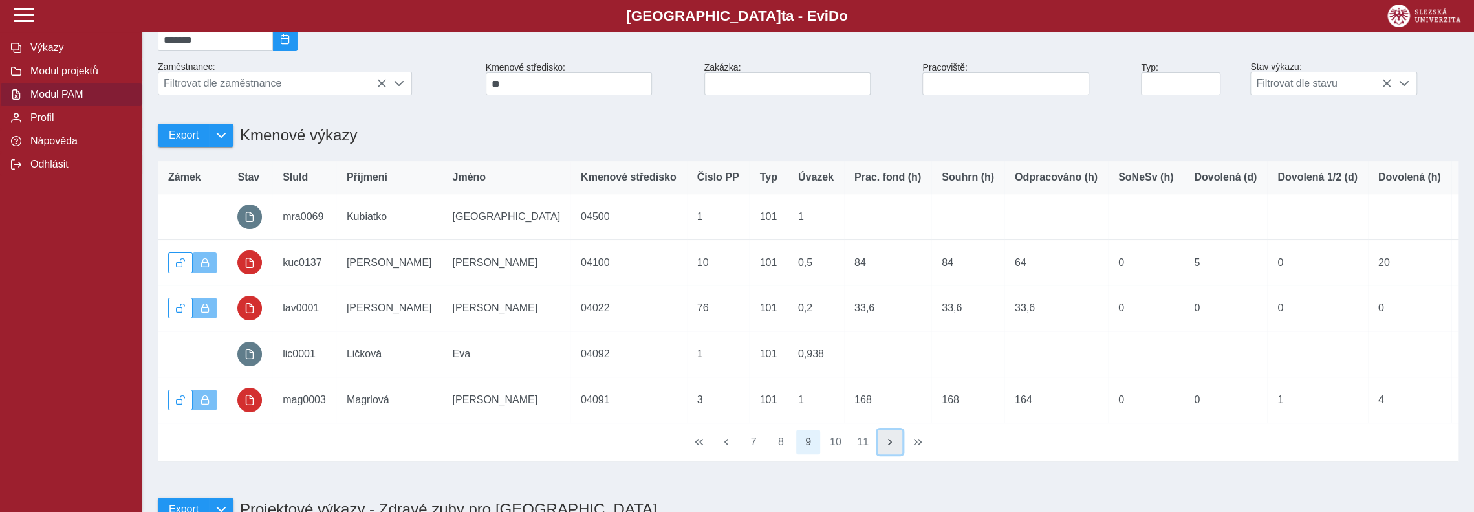
click at [892, 447] on span "button" at bounding box center [890, 442] width 10 height 10
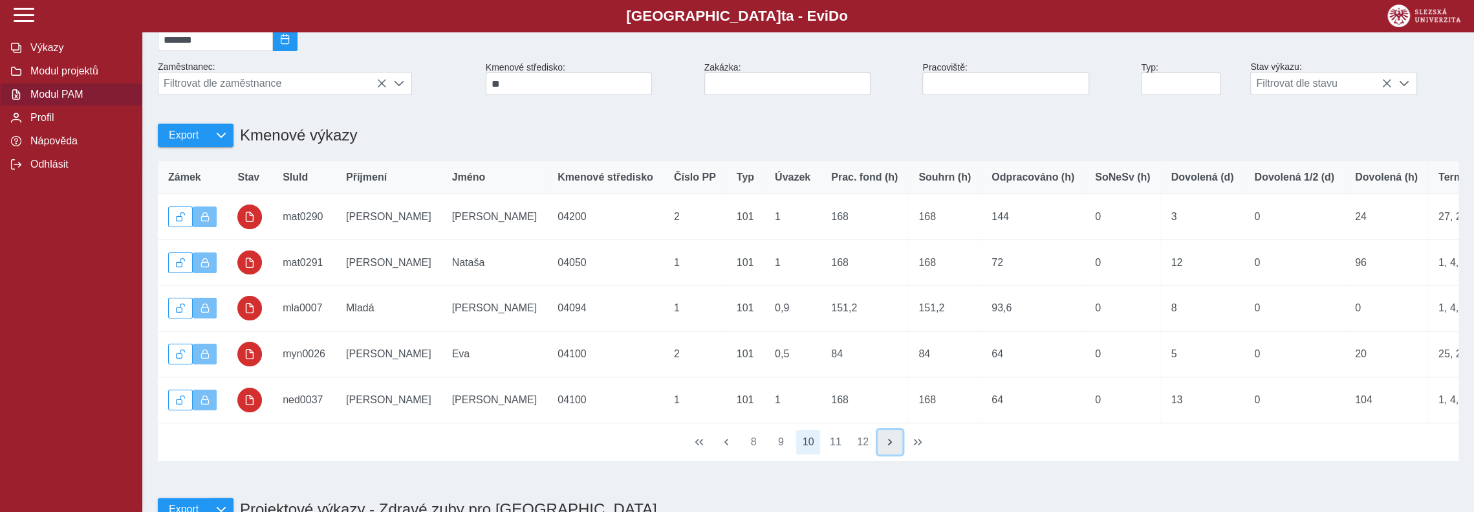
click at [892, 447] on span "button" at bounding box center [890, 442] width 10 height 10
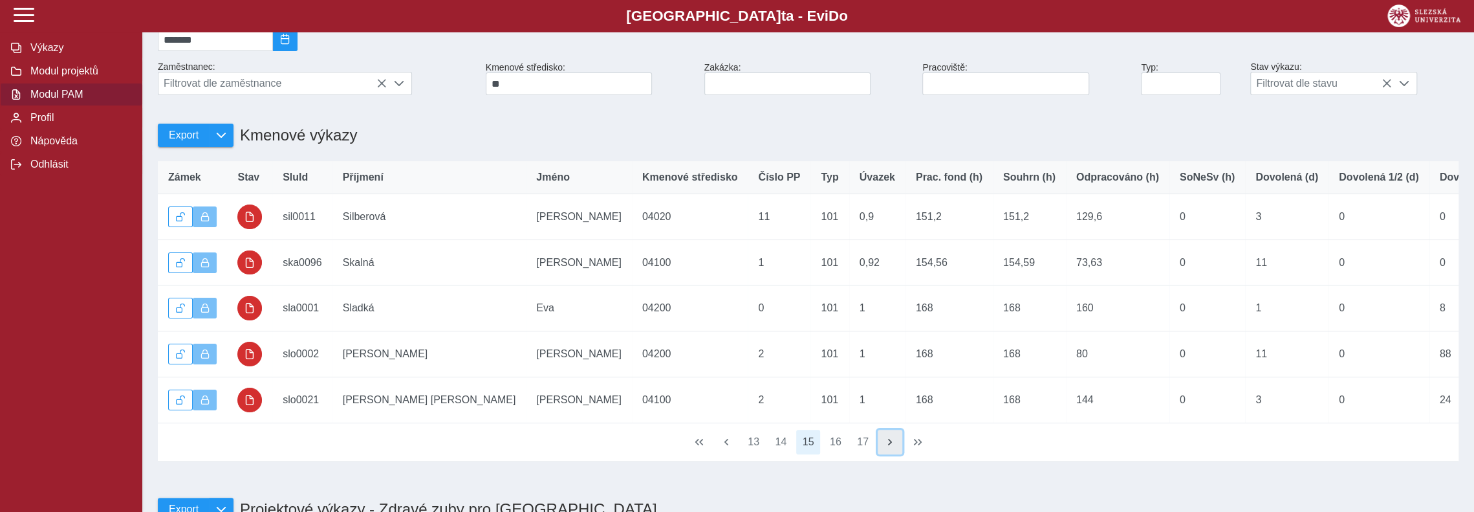
click at [892, 447] on span "button" at bounding box center [890, 442] width 10 height 10
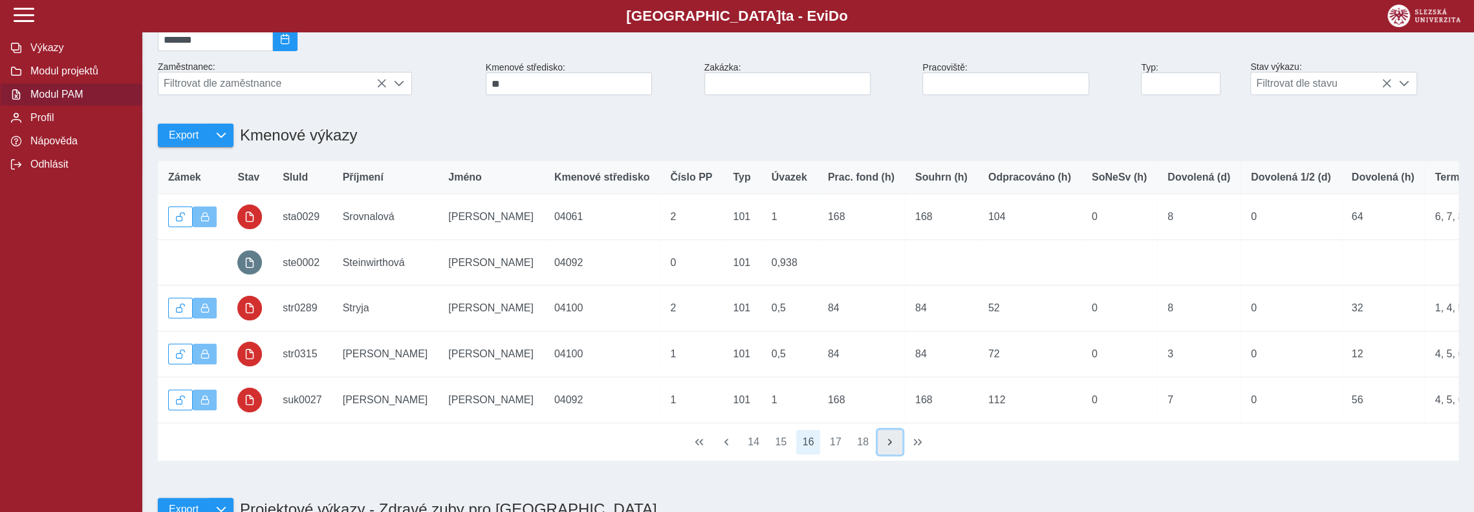
click at [892, 447] on span "button" at bounding box center [890, 442] width 10 height 10
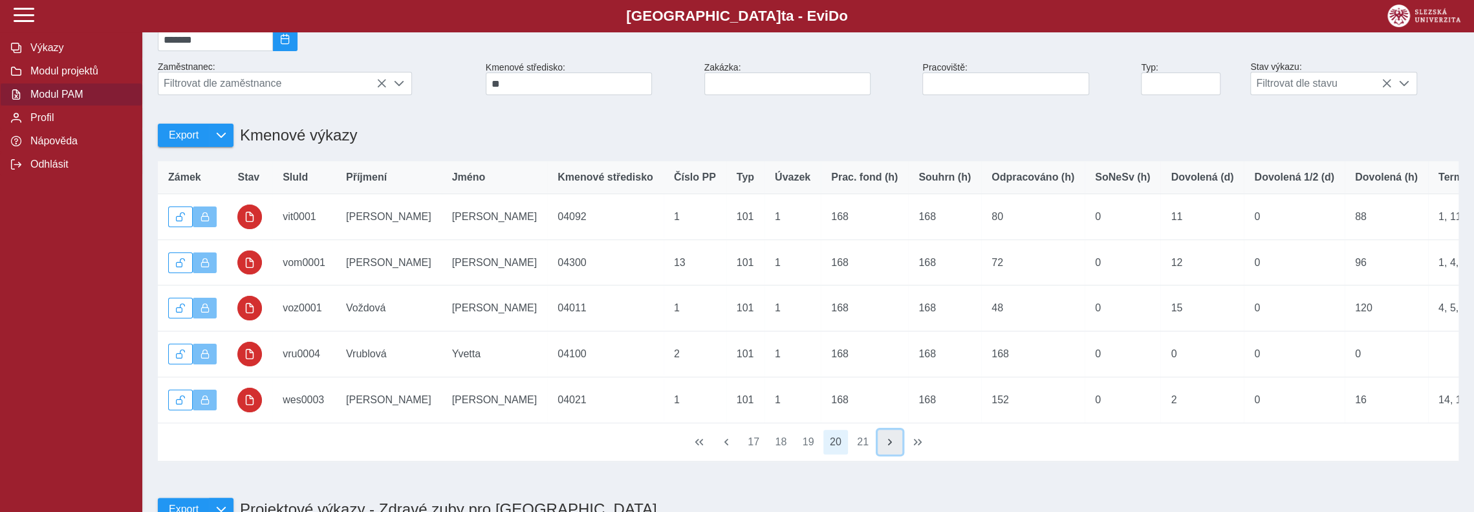
click at [892, 447] on span "button" at bounding box center [890, 442] width 10 height 10
click at [892, 457] on div "17 18 19 20 21" at bounding box center [808, 442] width 1301 height 38
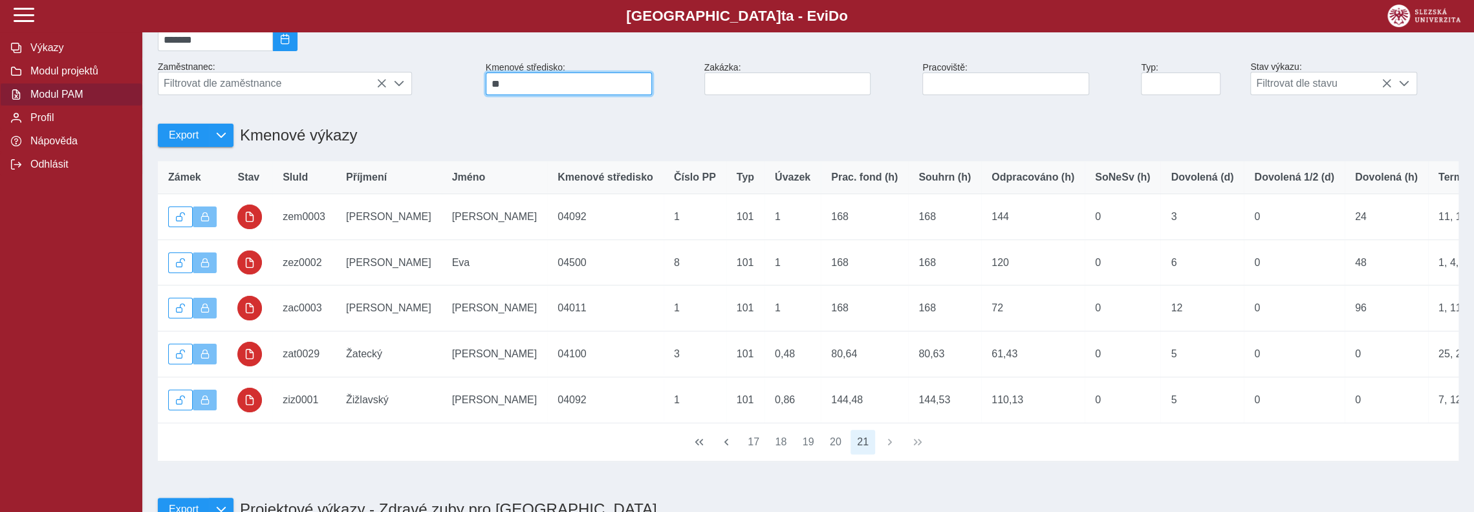
click at [513, 90] on input "**" at bounding box center [569, 83] width 166 height 23
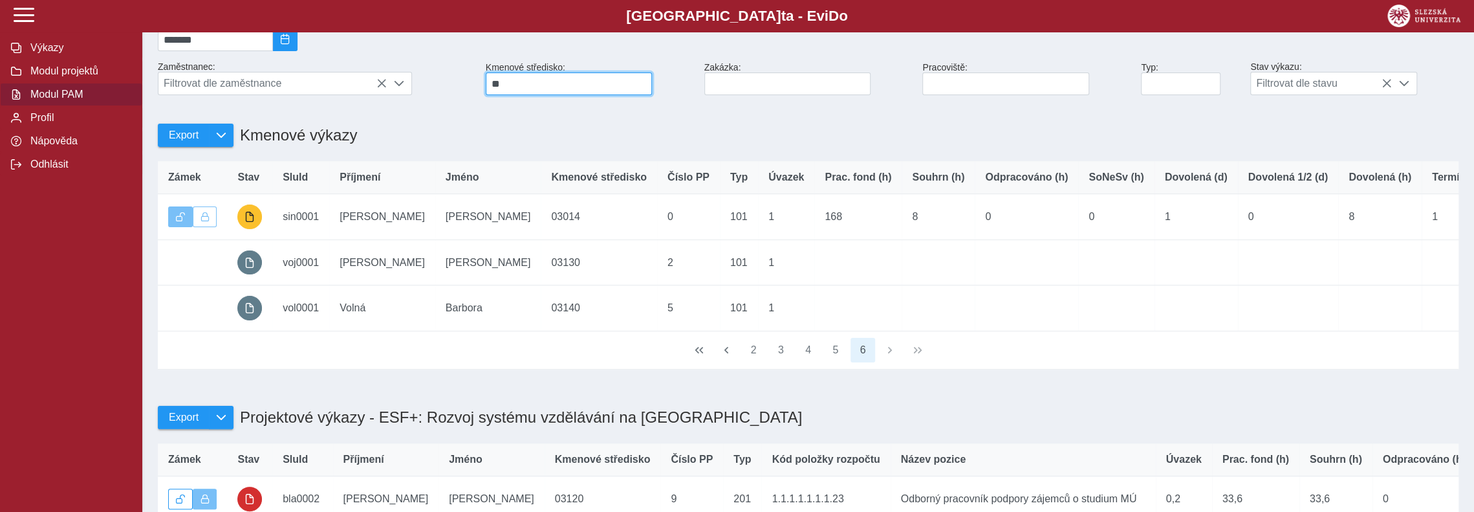
scroll to position [0, 0]
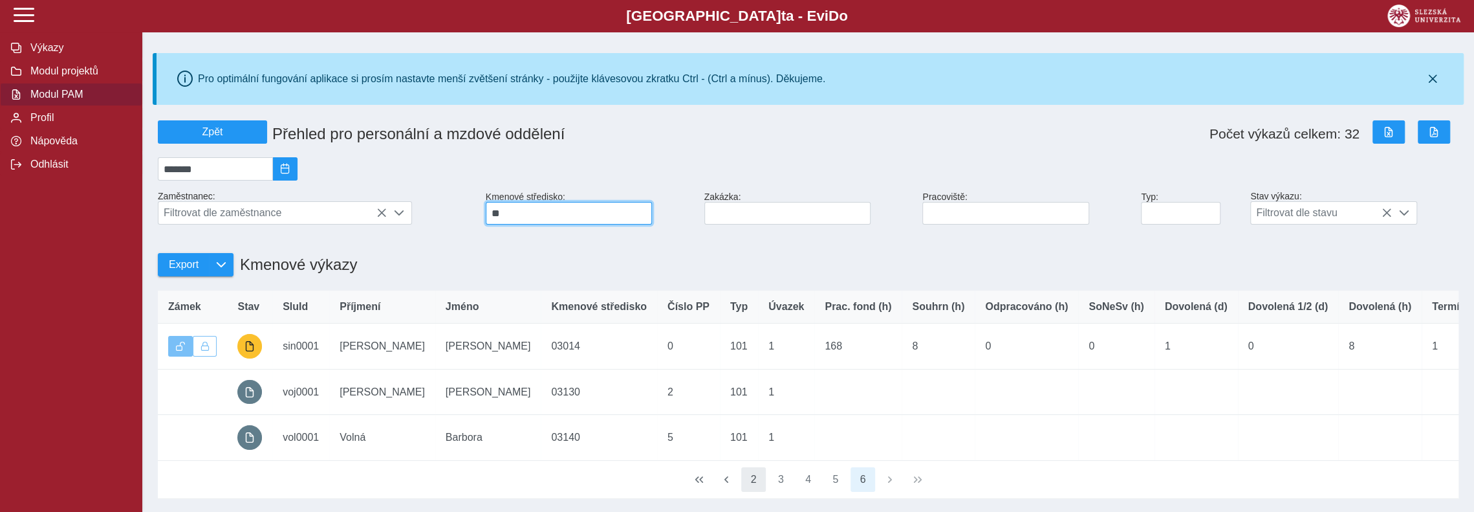
type input "**"
click at [758, 492] on button "2" at bounding box center [753, 479] width 25 height 25
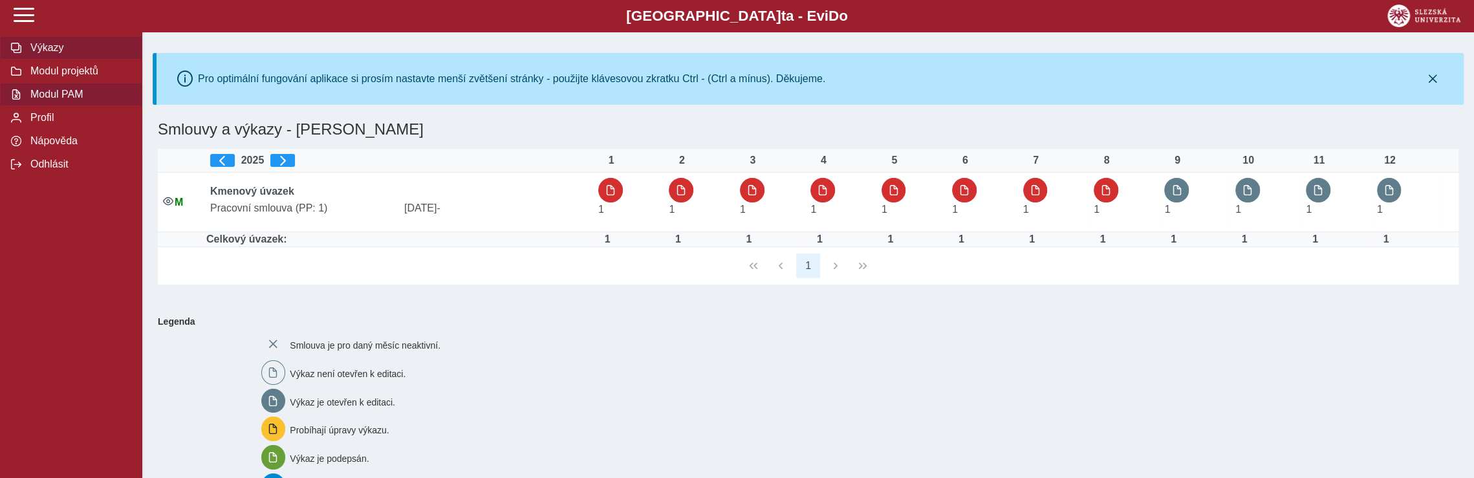
click at [78, 100] on span "Modul PAM" at bounding box center [79, 95] width 105 height 12
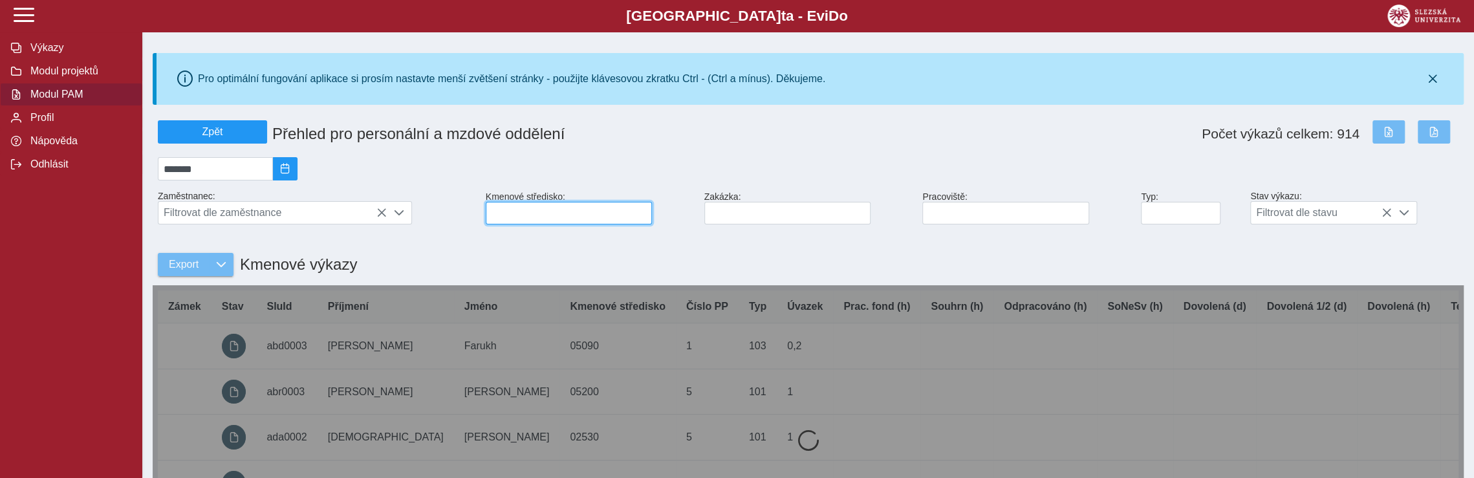
click at [519, 221] on input at bounding box center [569, 213] width 166 height 23
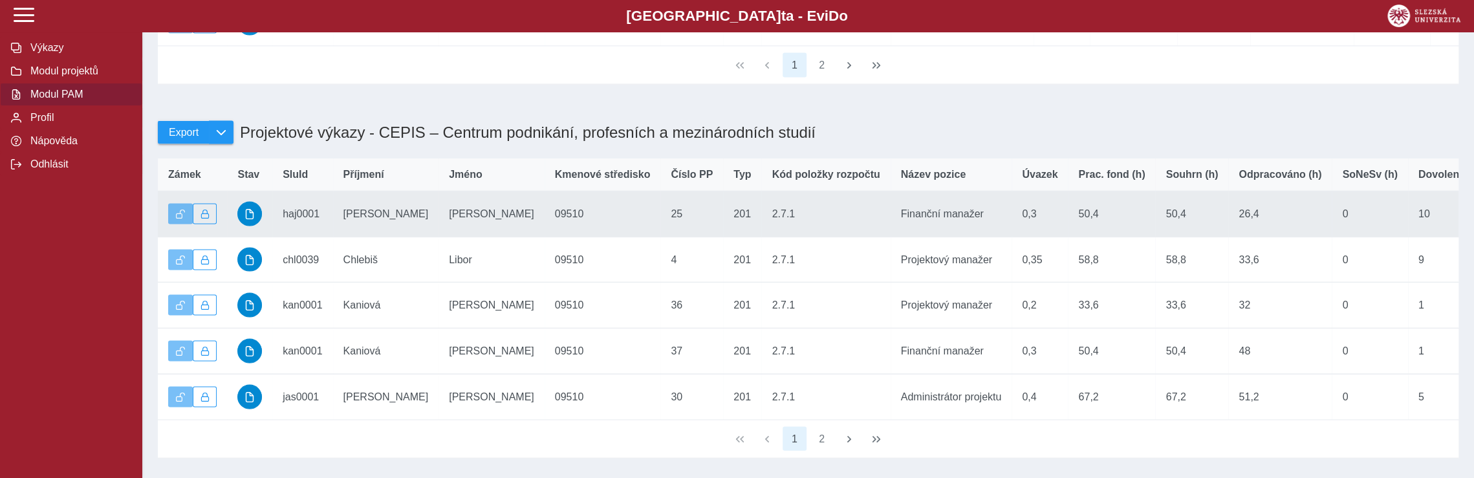
scroll to position [2458, 0]
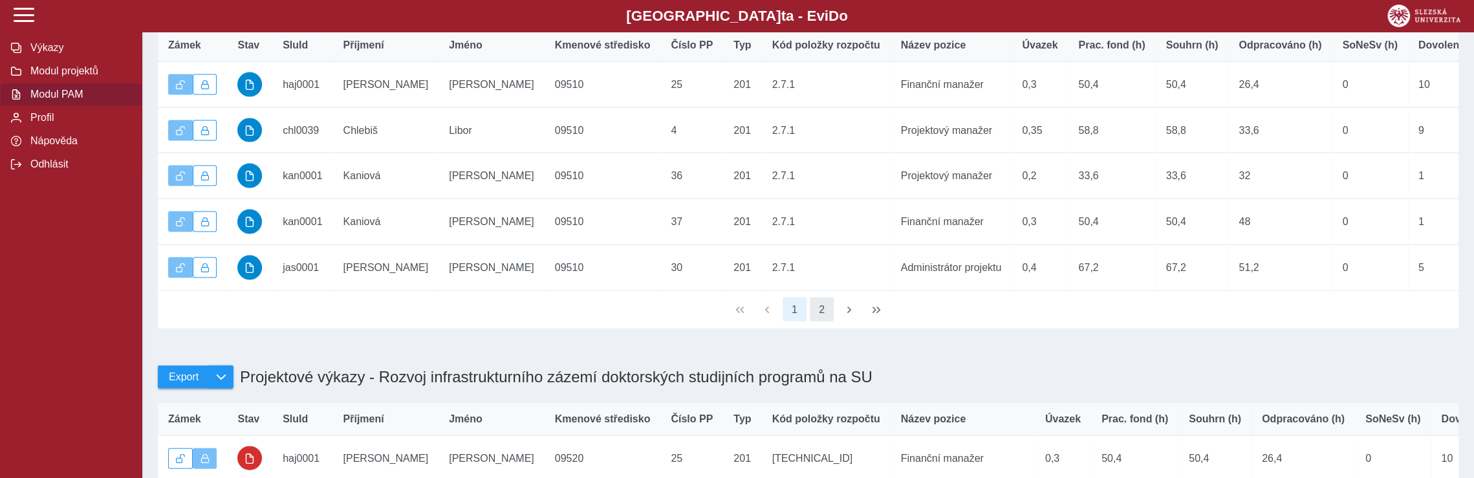
type input "**"
click at [823, 322] on button "2" at bounding box center [822, 310] width 25 height 25
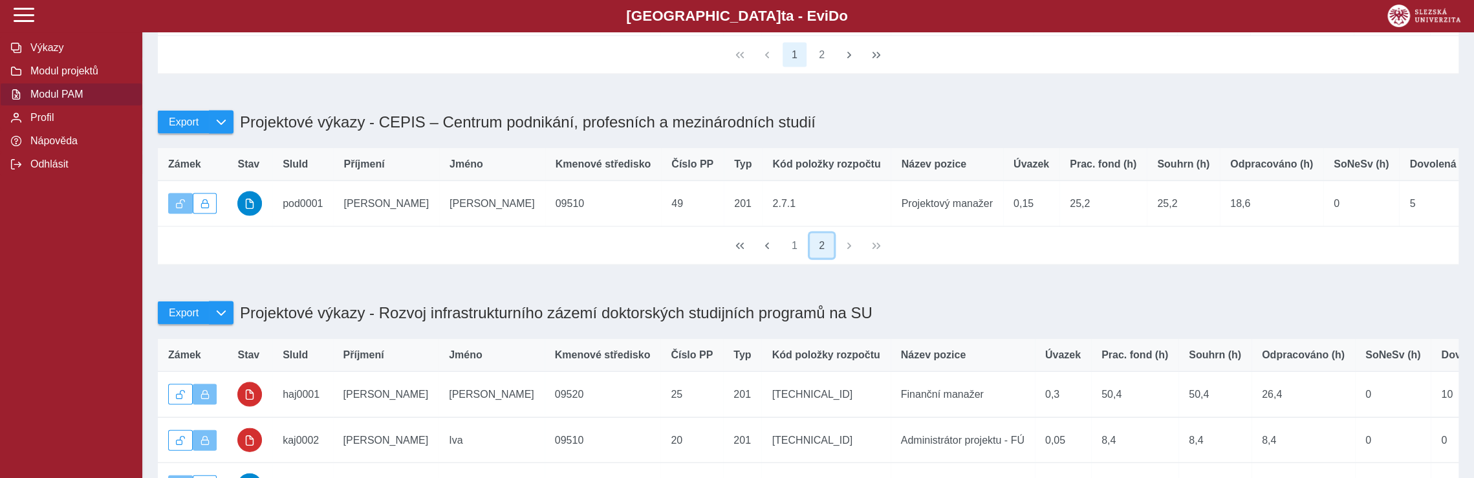
scroll to position [2328, 0]
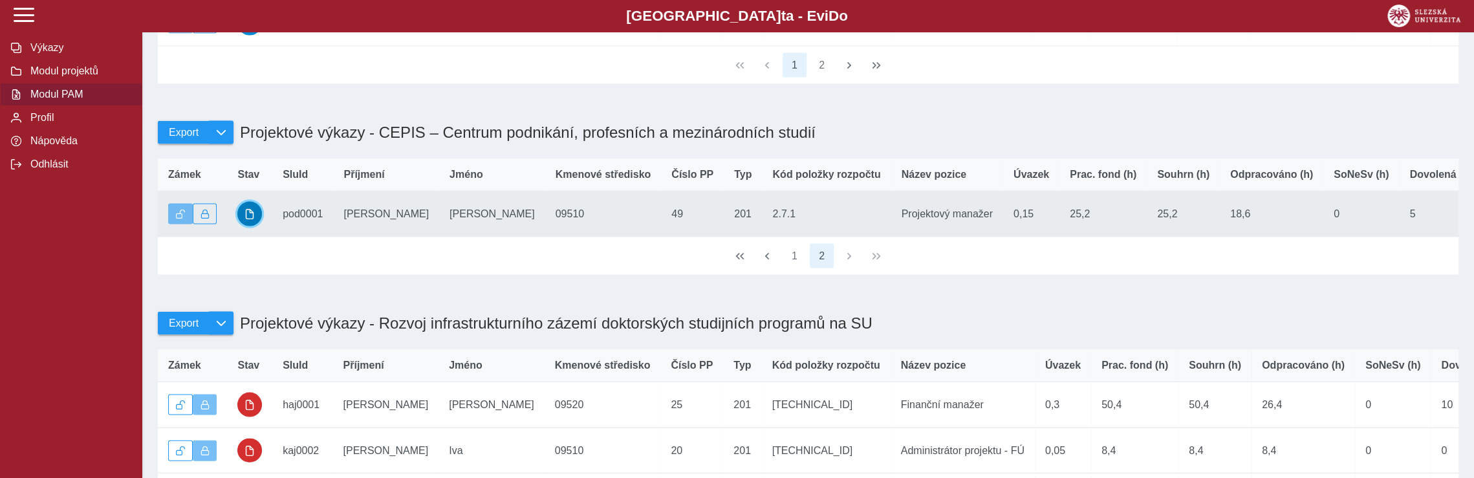
click at [250, 219] on span "button" at bounding box center [249, 214] width 10 height 10
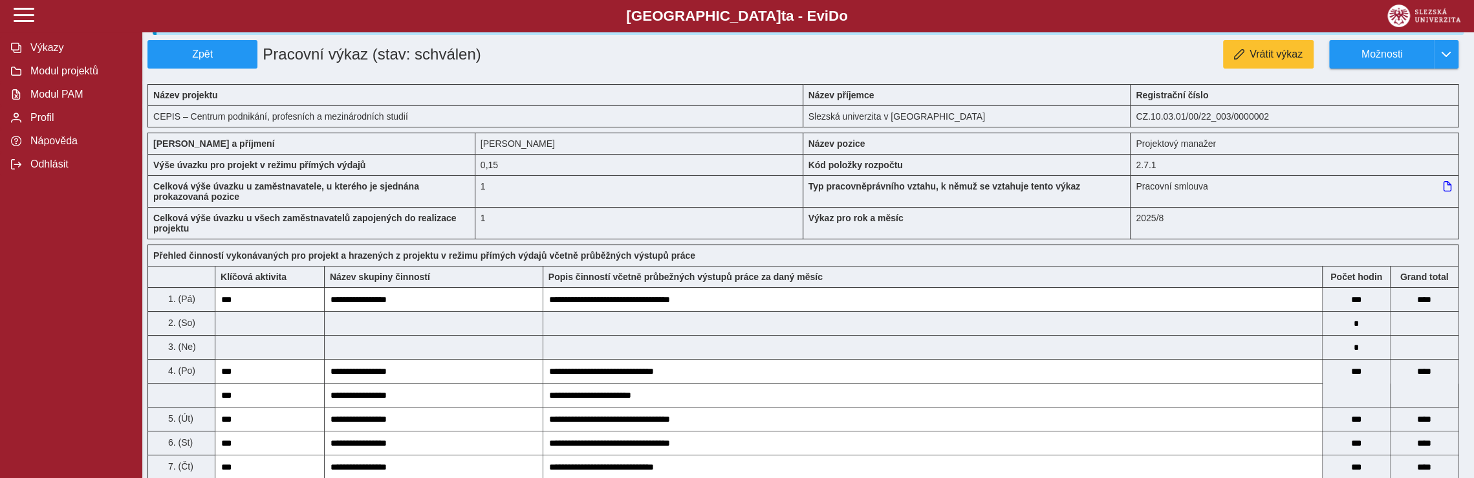
scroll to position [65, 0]
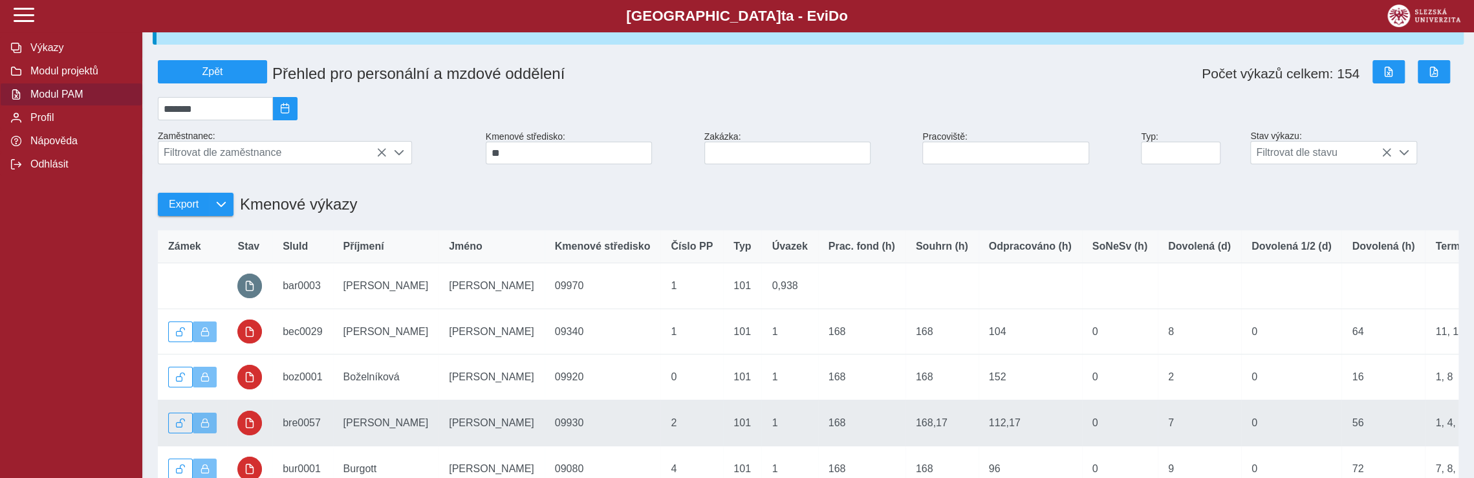
scroll to position [129, 0]
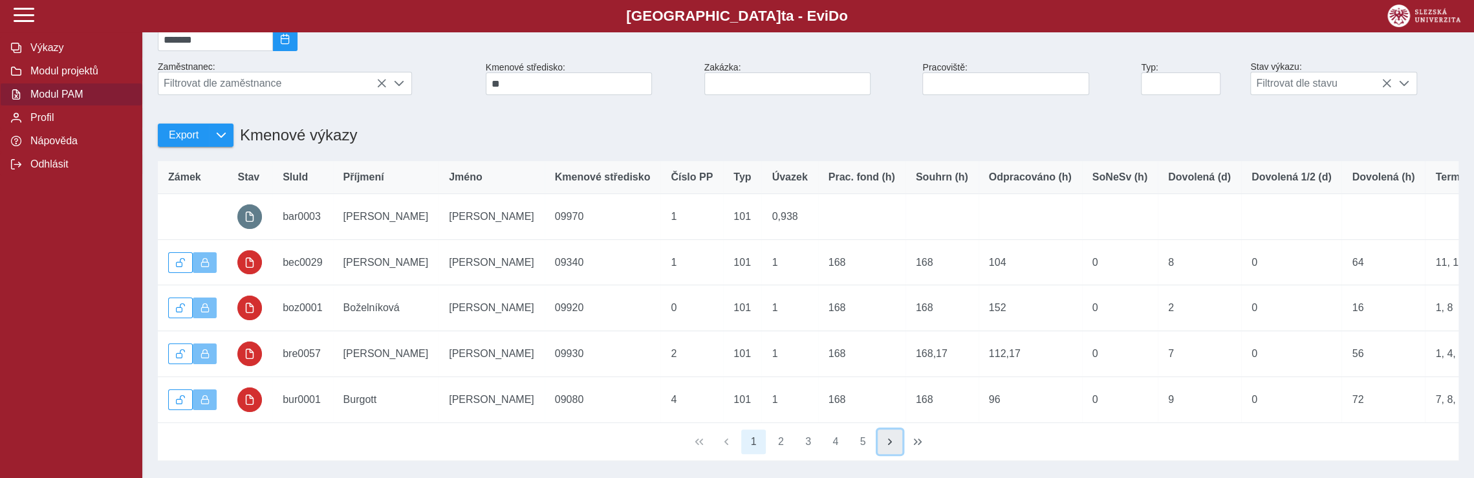
click at [889, 447] on span "button" at bounding box center [890, 442] width 10 height 10
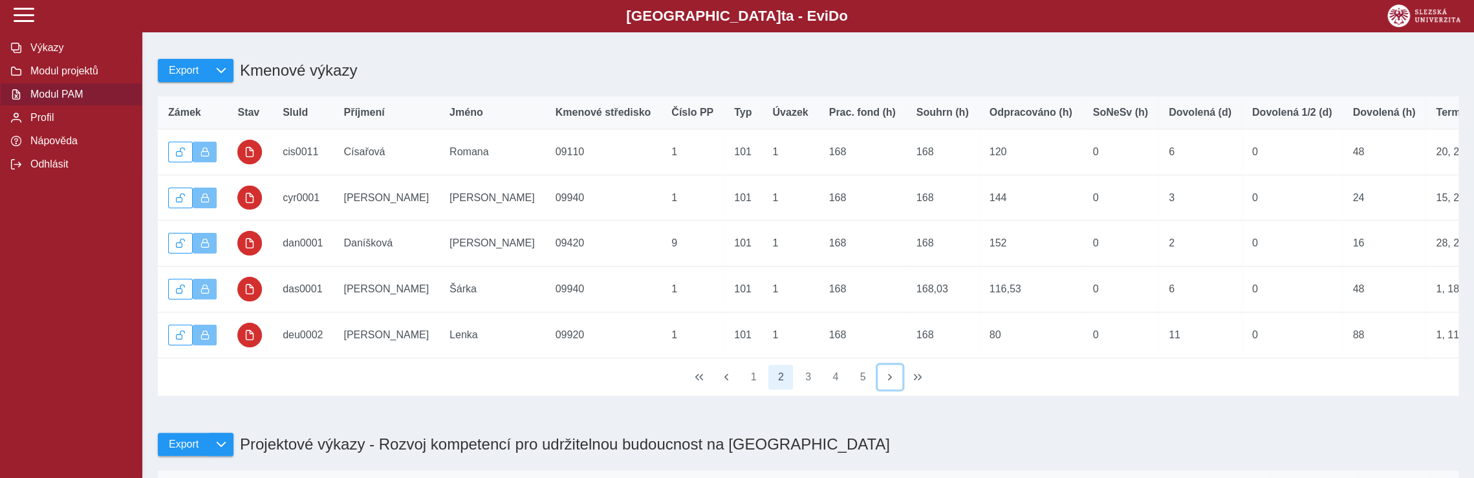
scroll to position [453, 0]
